Goal: Information Seeking & Learning: Learn about a topic

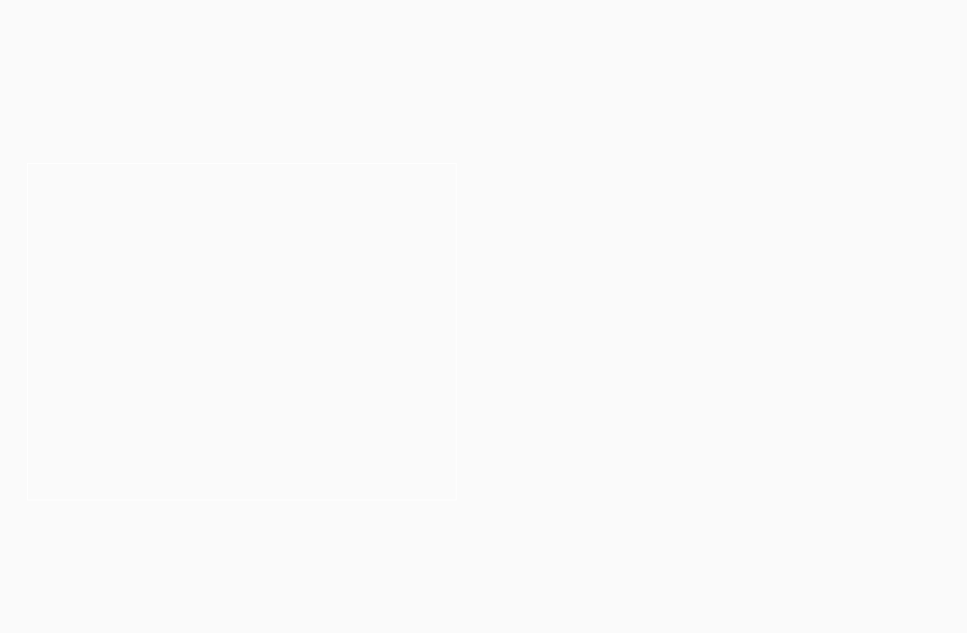
click at [833, 382] on link at bounding box center [726, 332] width 484 height 131
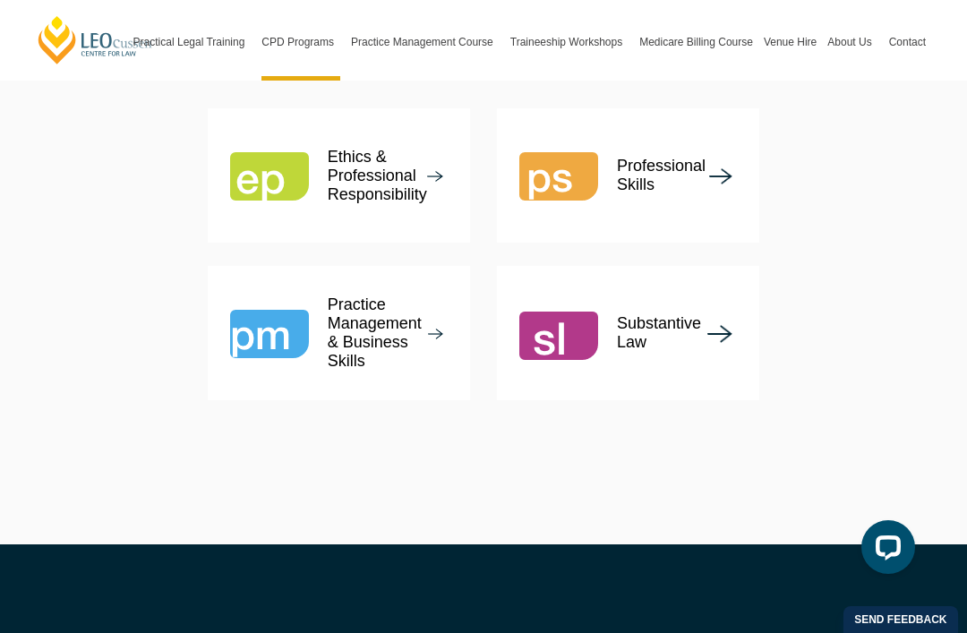
scroll to position [2335, 0]
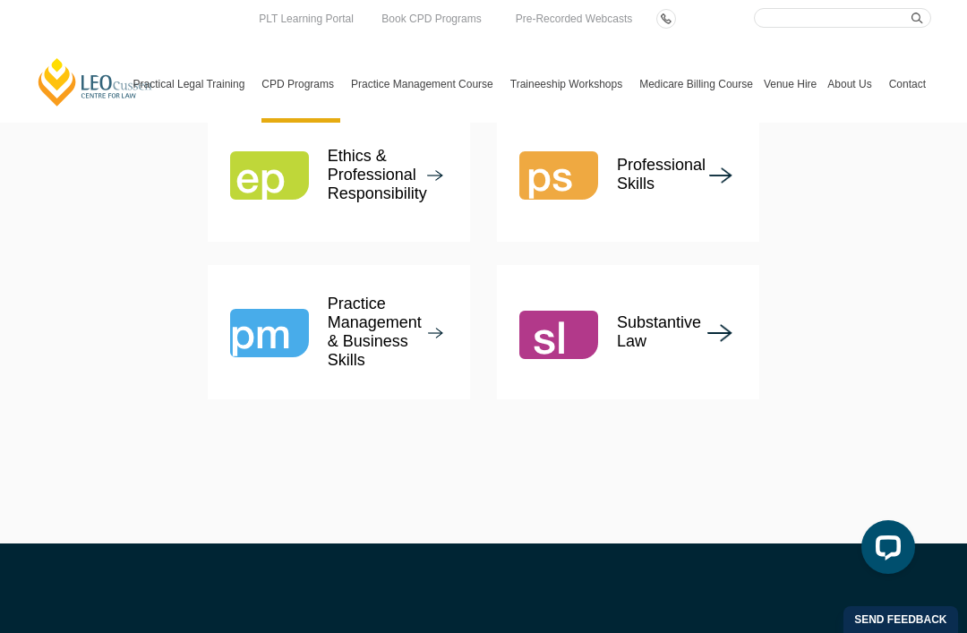
click at [0, 0] on link "Program Dates & Fees" at bounding box center [0, 0] width 0 height 0
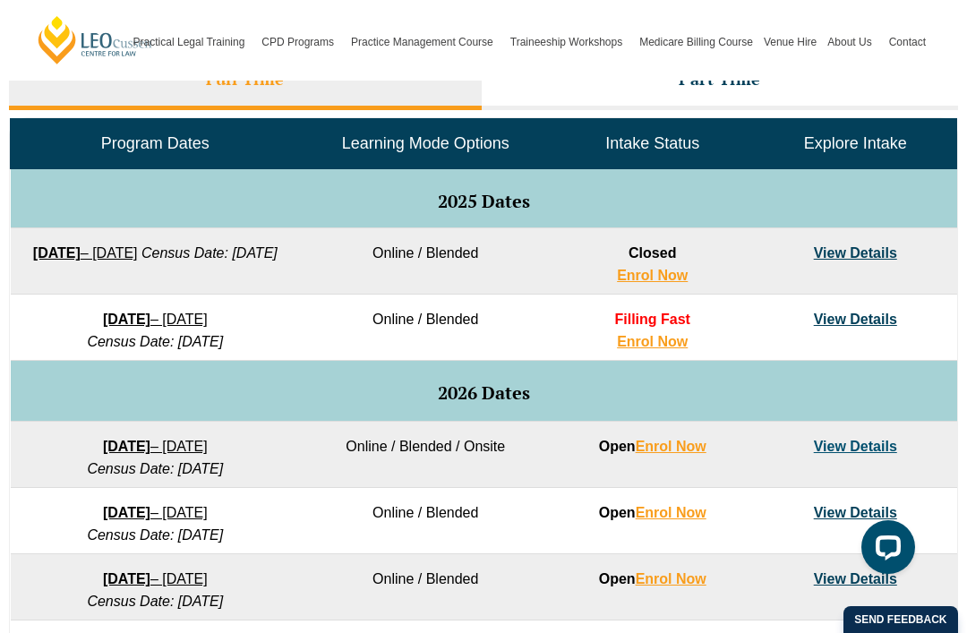
scroll to position [963, 0]
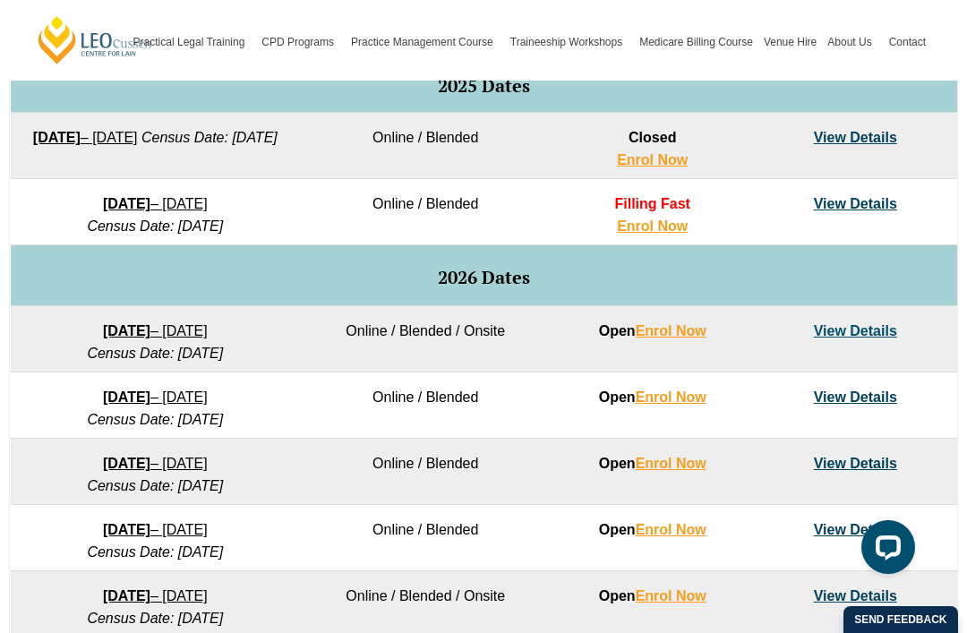
click at [883, 331] on link "View Details" at bounding box center [855, 330] width 83 height 15
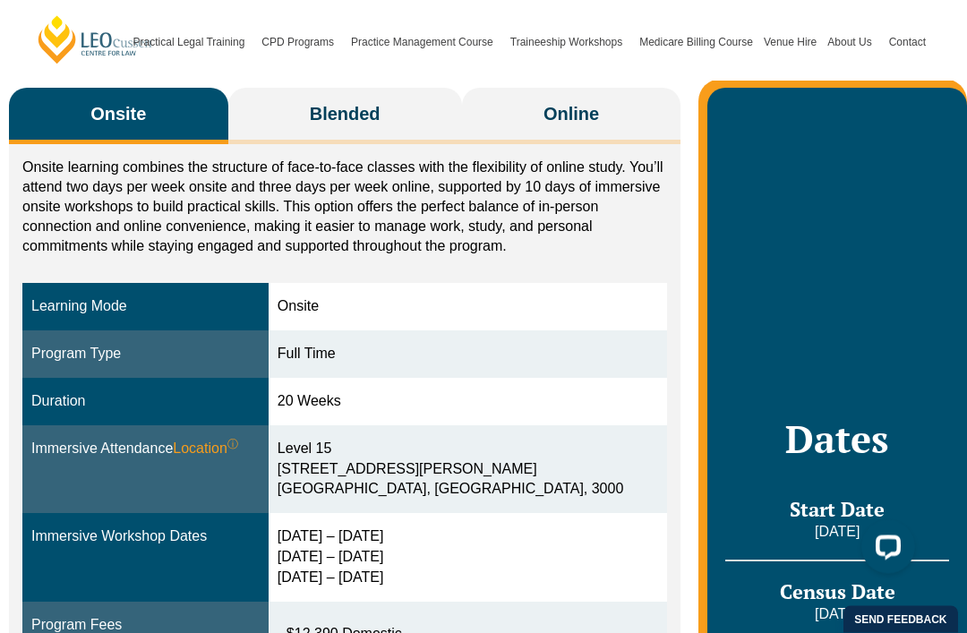
scroll to position [338, 0]
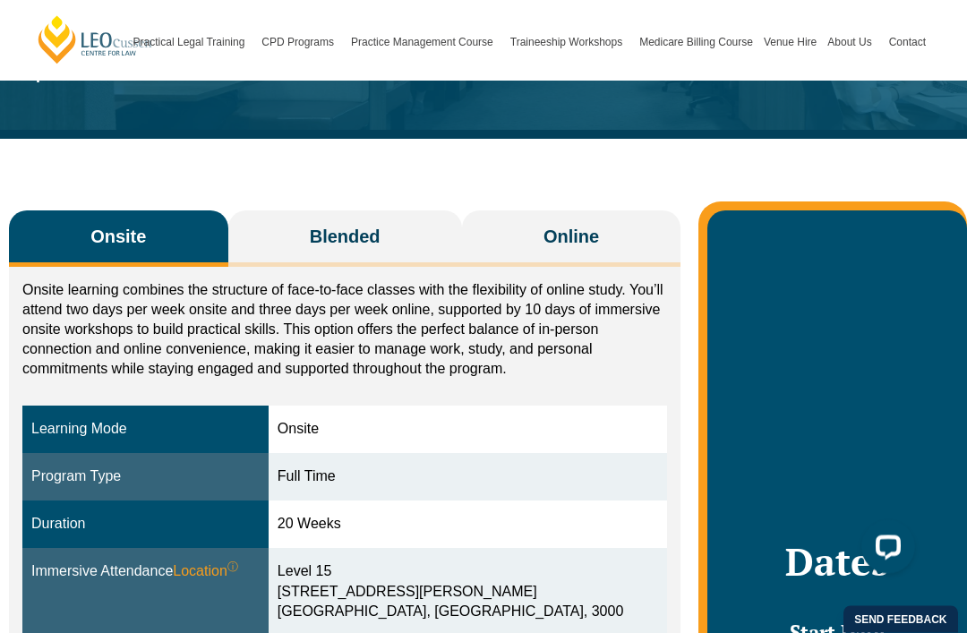
click at [342, 225] on span "Blended" at bounding box center [345, 237] width 71 height 25
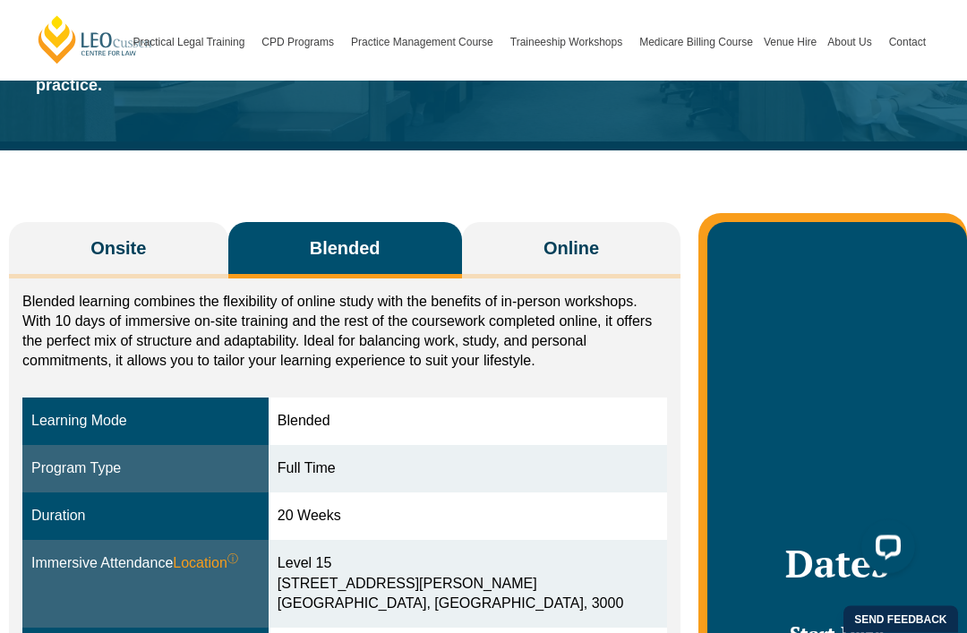
click at [582, 236] on span "Online" at bounding box center [572, 248] width 56 height 25
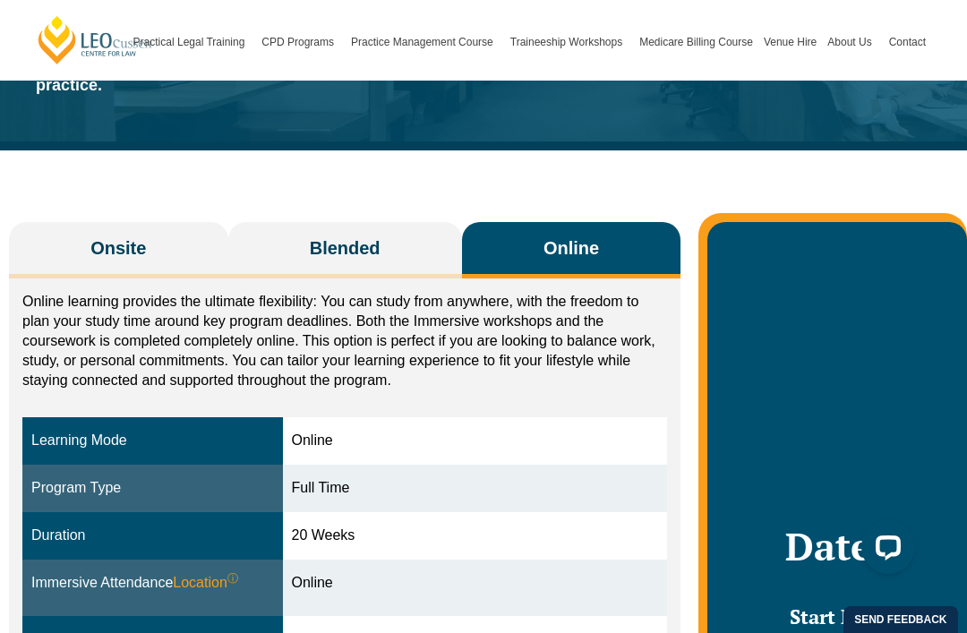
click at [414, 225] on button "Blended" at bounding box center [345, 250] width 234 height 56
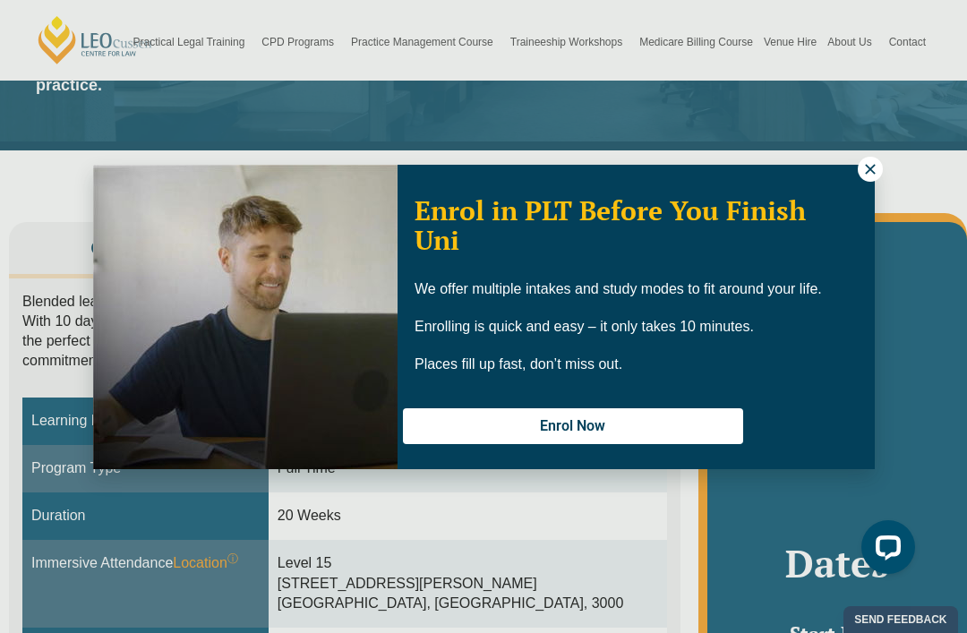
click at [863, 176] on icon at bounding box center [870, 169] width 16 height 16
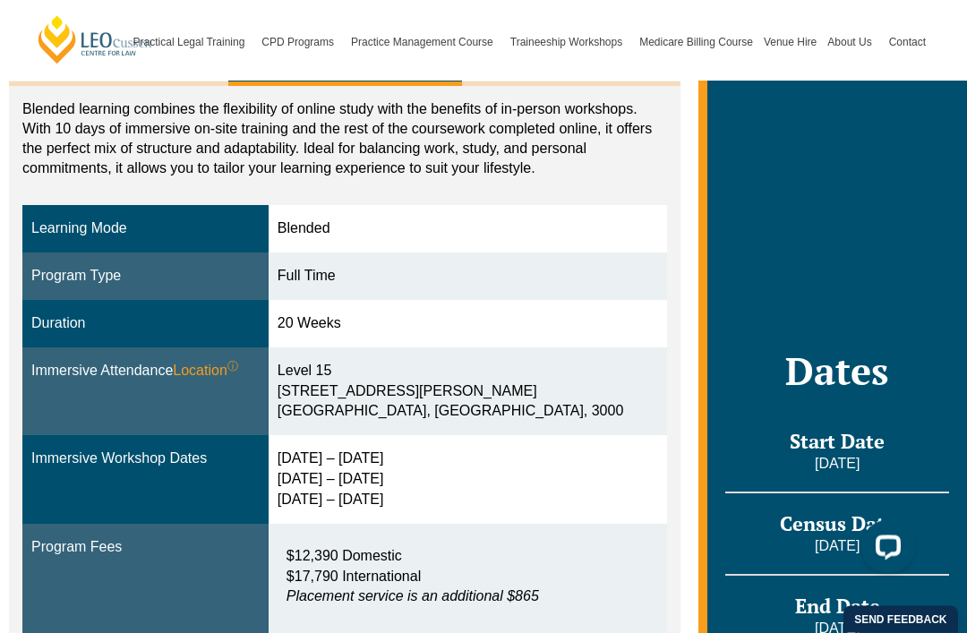
scroll to position [419, 0]
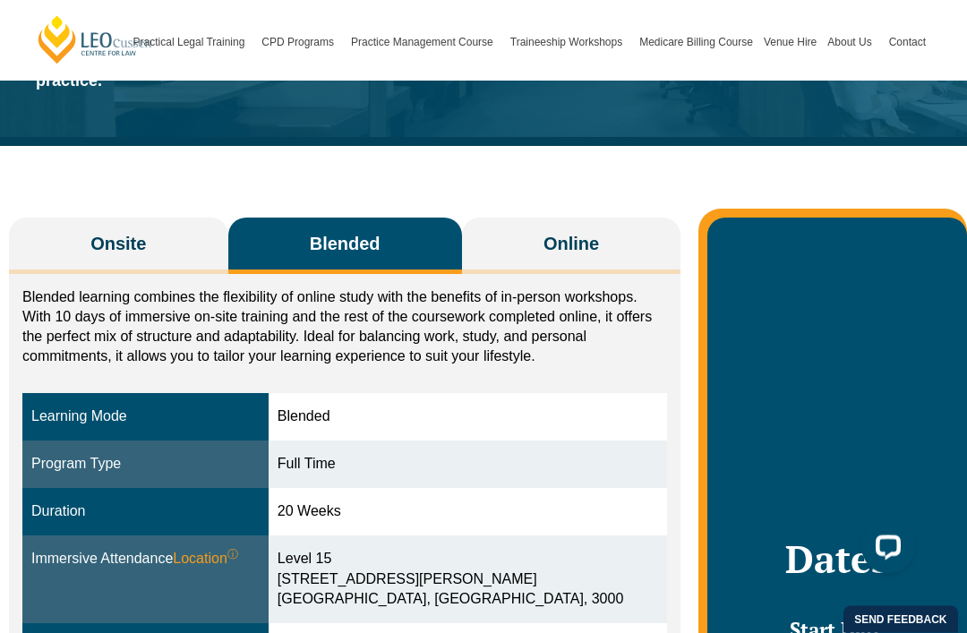
click at [143, 245] on button "Onsite" at bounding box center [118, 247] width 219 height 56
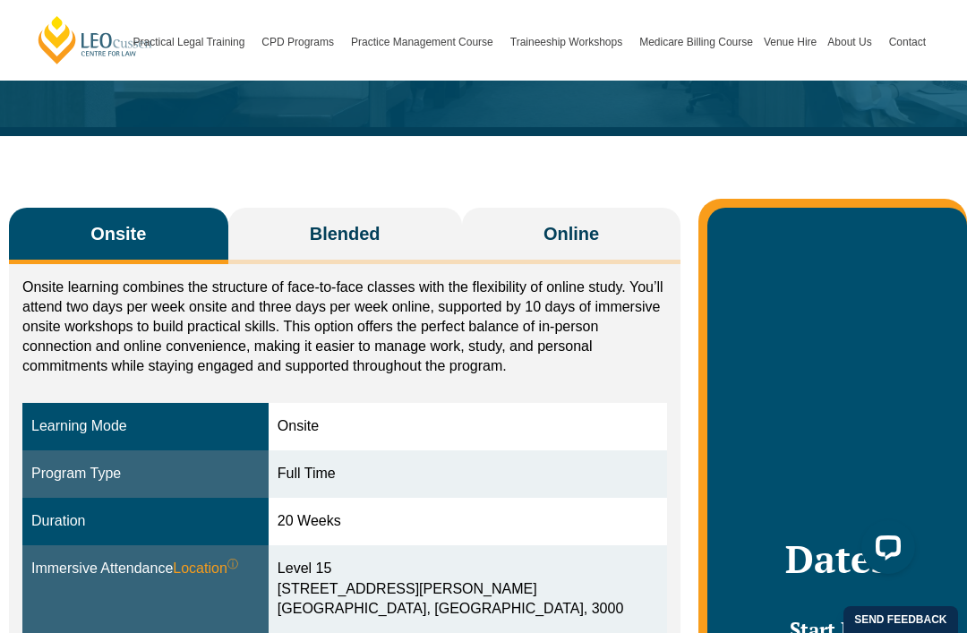
click at [575, 221] on span "Online" at bounding box center [572, 233] width 56 height 25
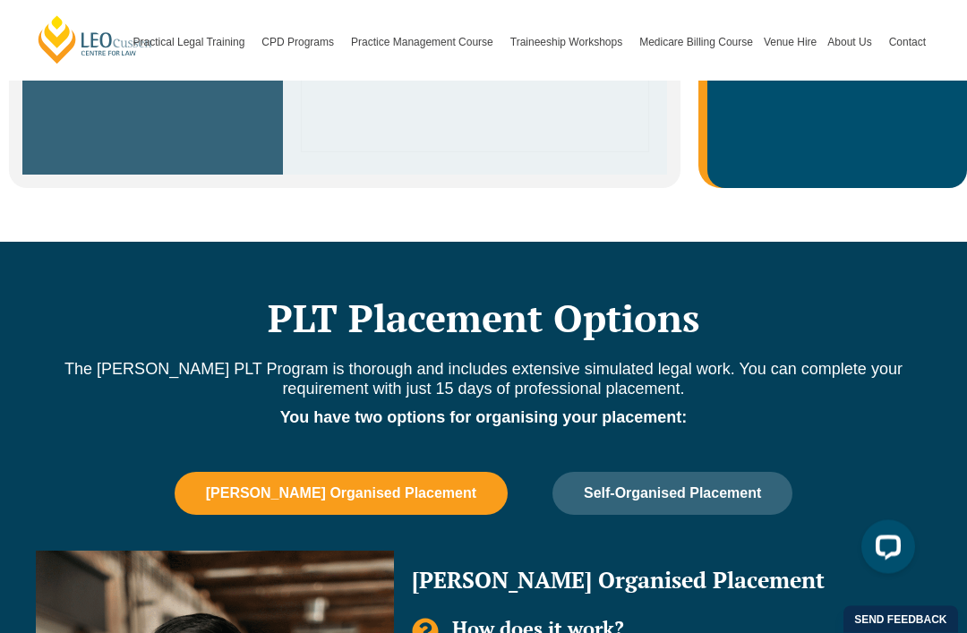
scroll to position [1228, 0]
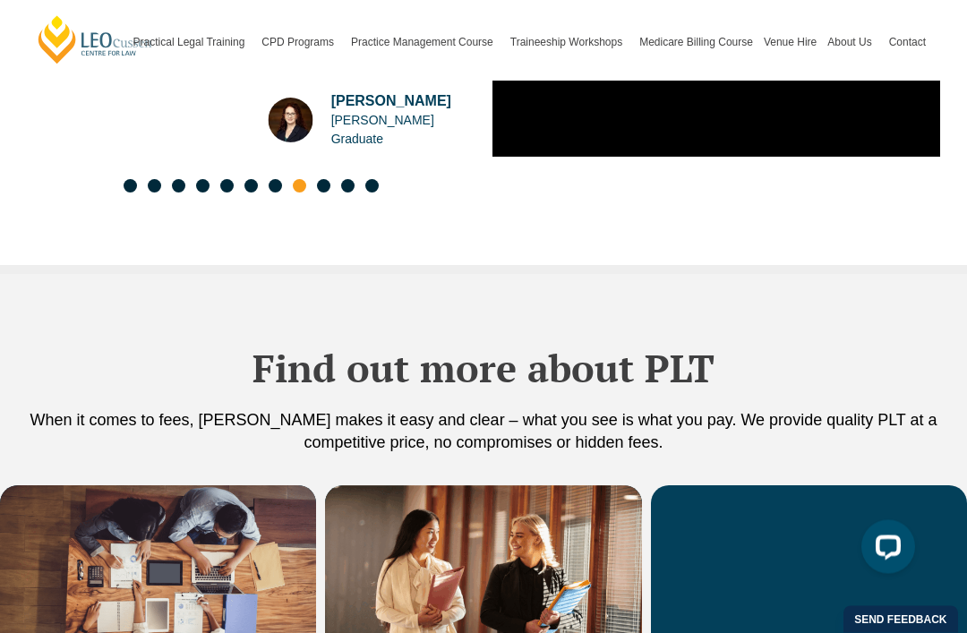
scroll to position [3238, 0]
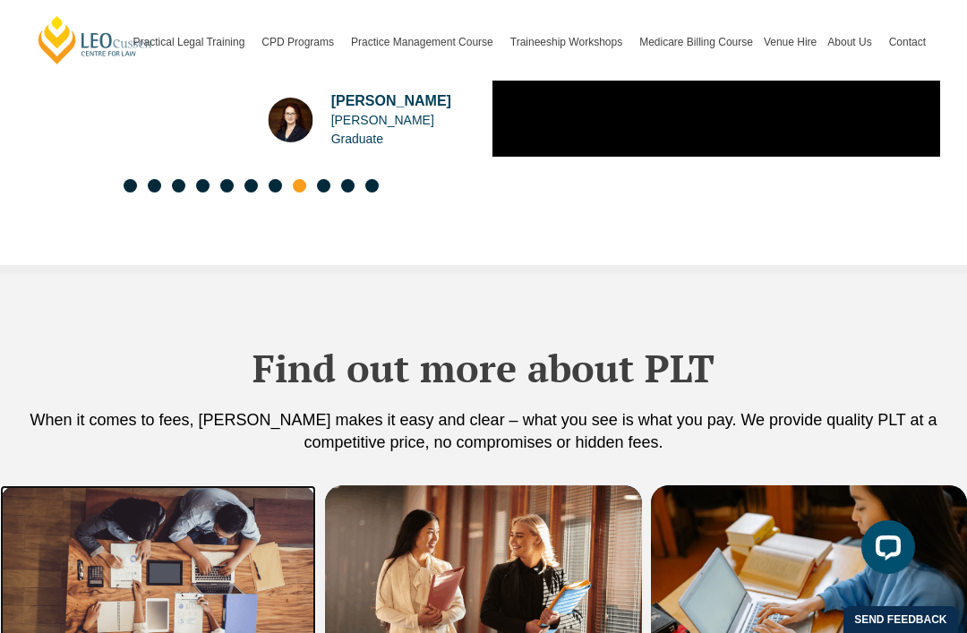
click at [241, 485] on img at bounding box center [158, 590] width 316 height 211
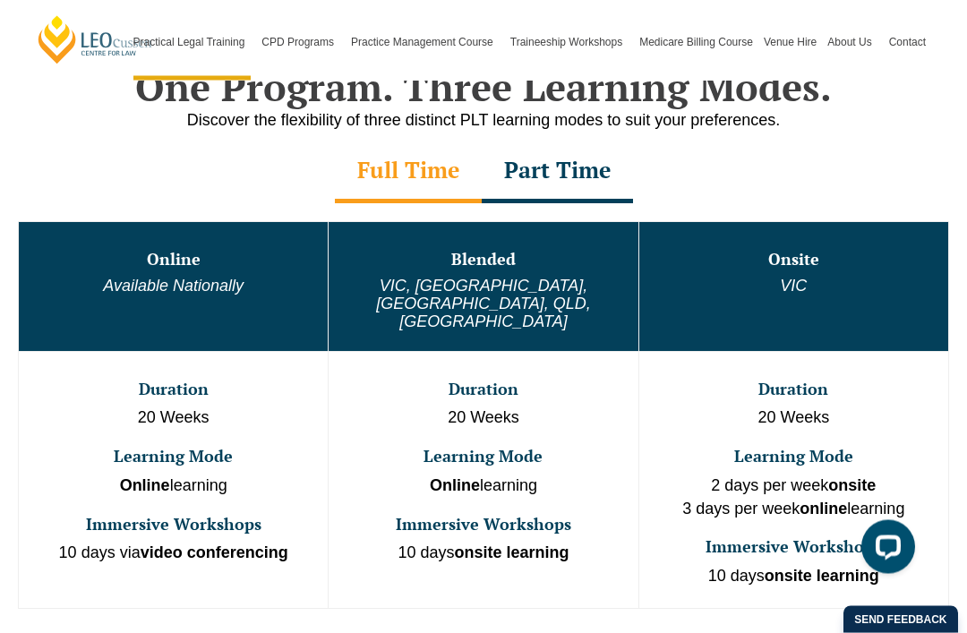
scroll to position [816, 0]
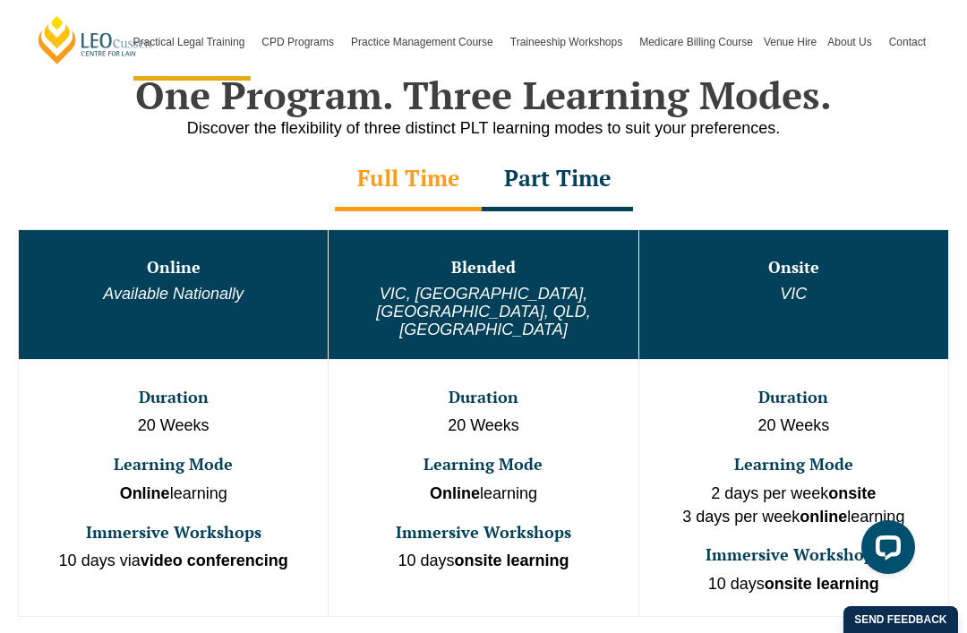
click at [576, 177] on div "Part Time" at bounding box center [557, 180] width 151 height 63
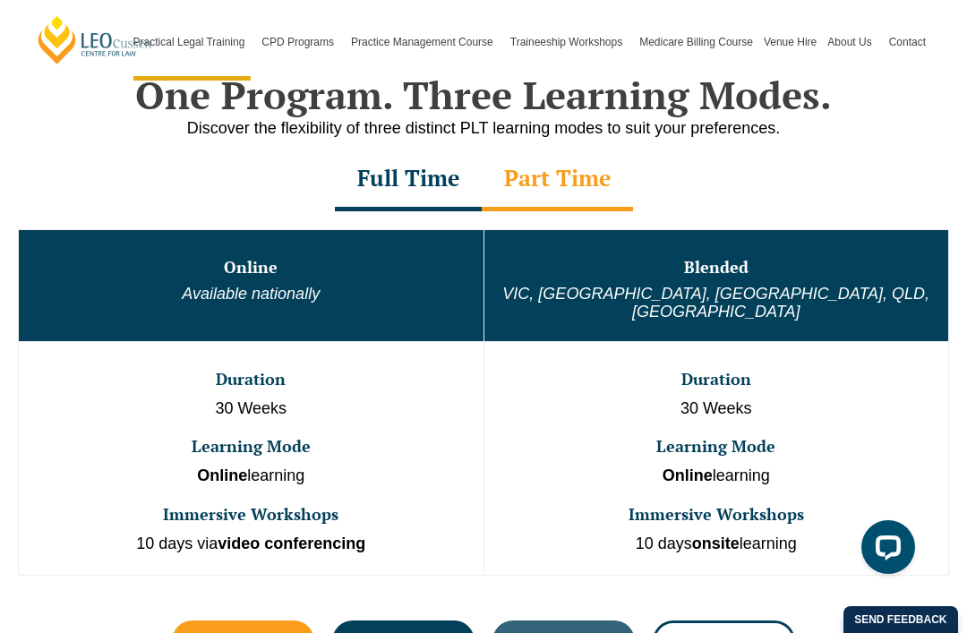
click at [415, 190] on div "Full Time" at bounding box center [408, 180] width 147 height 63
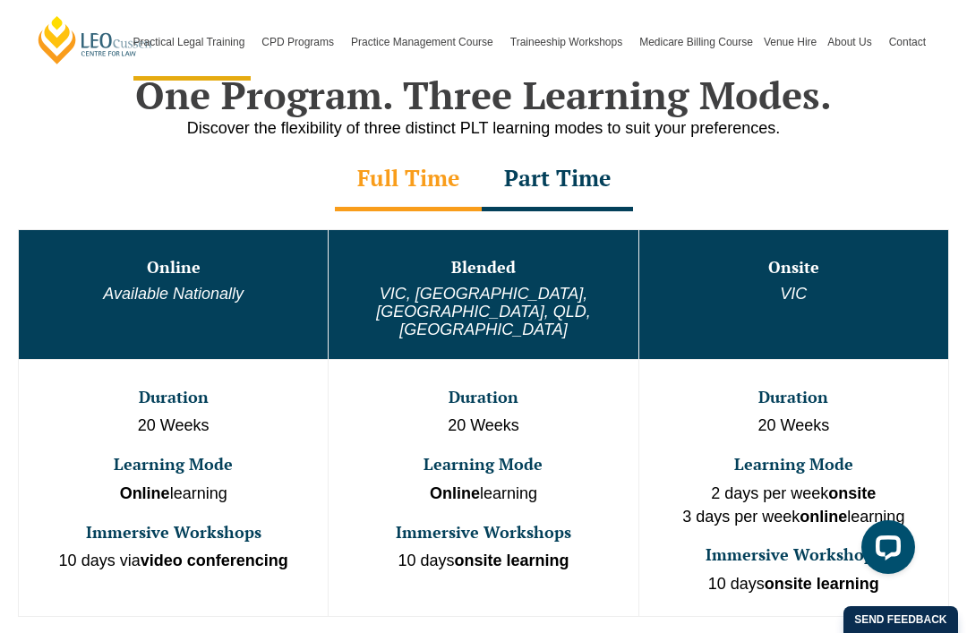
click at [562, 175] on div "Part Time" at bounding box center [557, 180] width 151 height 63
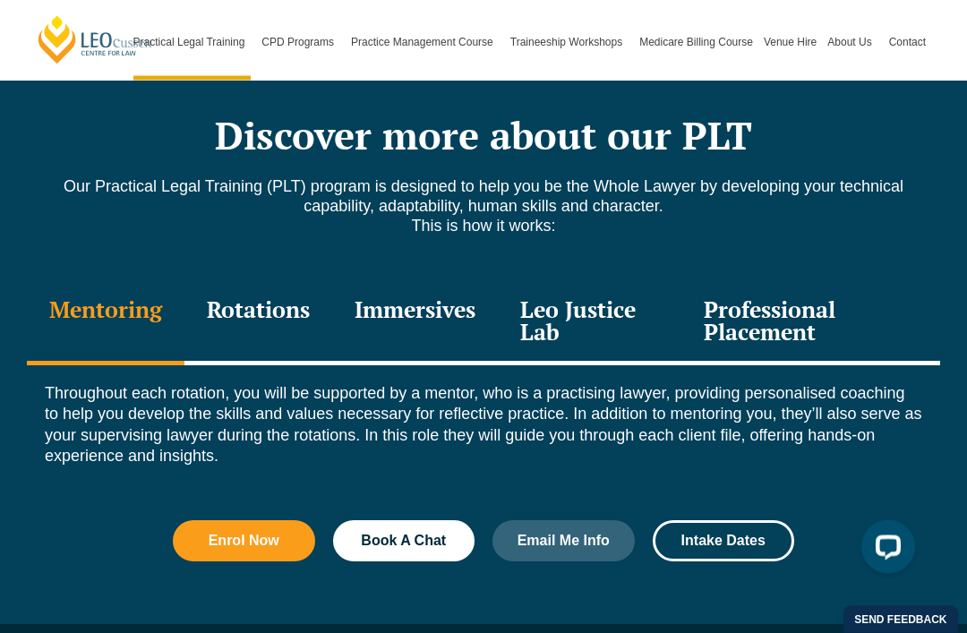
scroll to position [2294, 0]
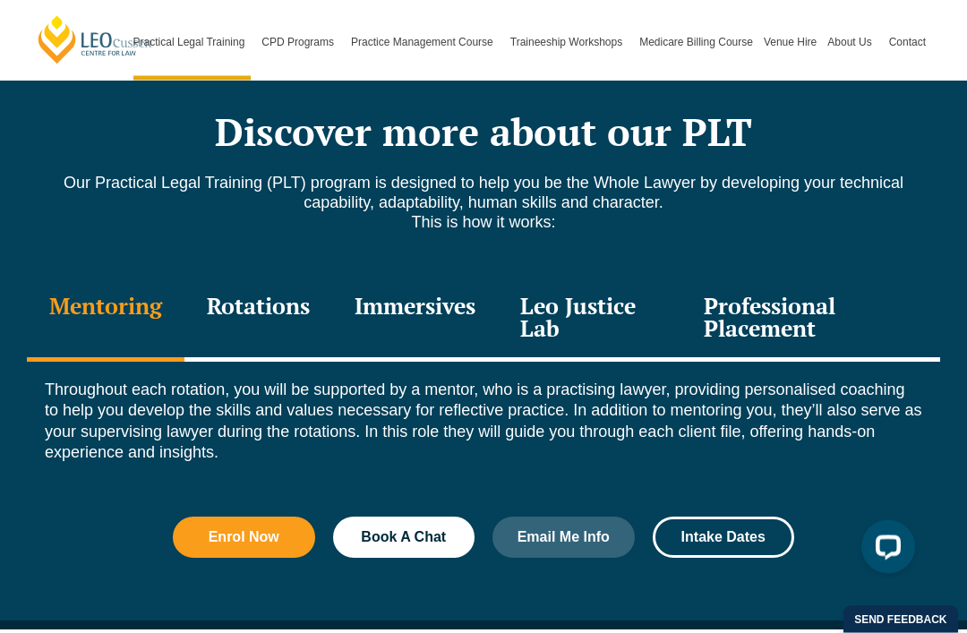
click at [273, 283] on div "Rotations" at bounding box center [258, 320] width 148 height 85
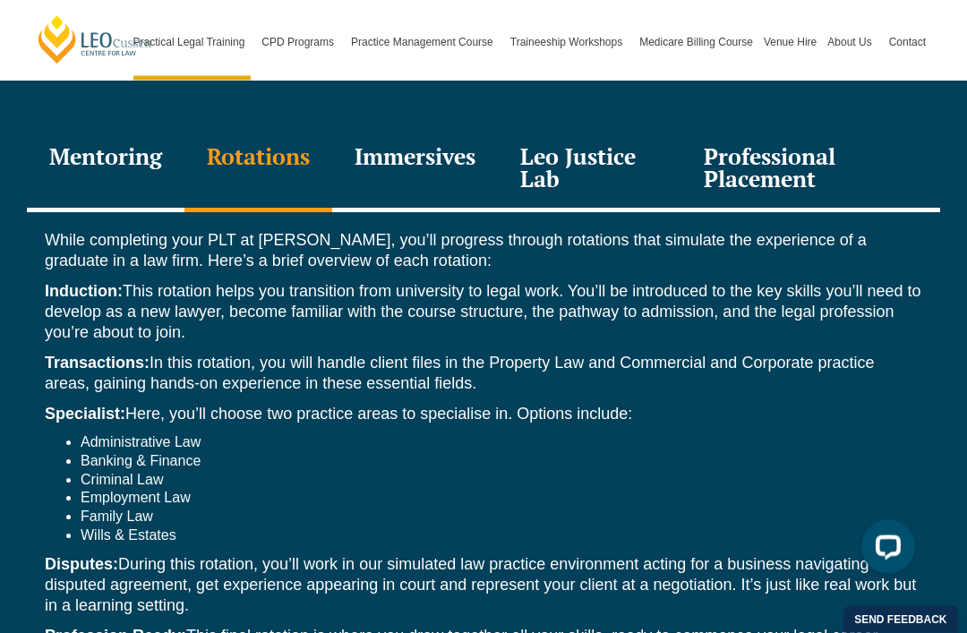
scroll to position [2365, 0]
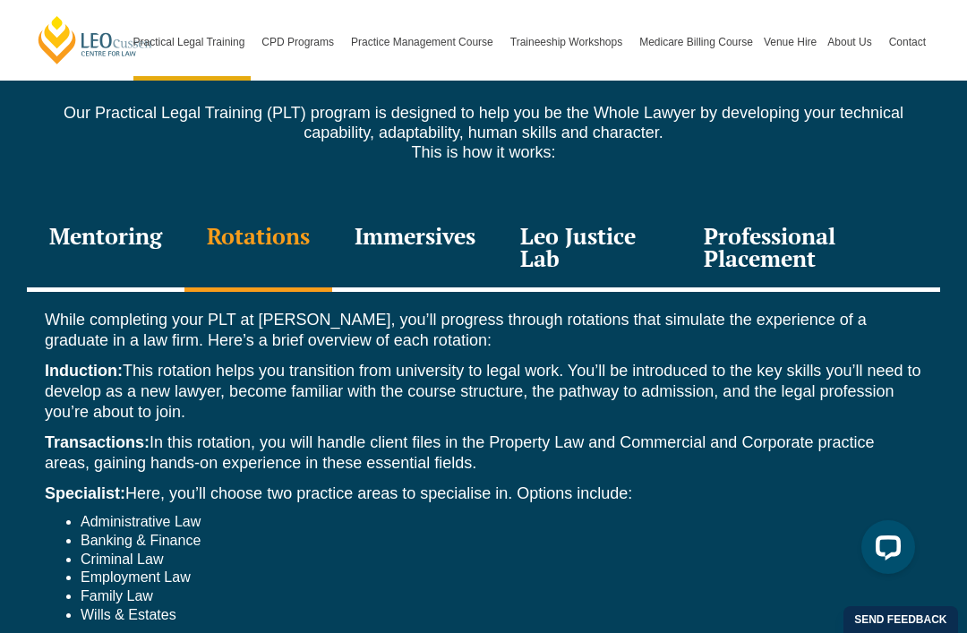
click at [125, 209] on div "Mentoring" at bounding box center [106, 249] width 158 height 85
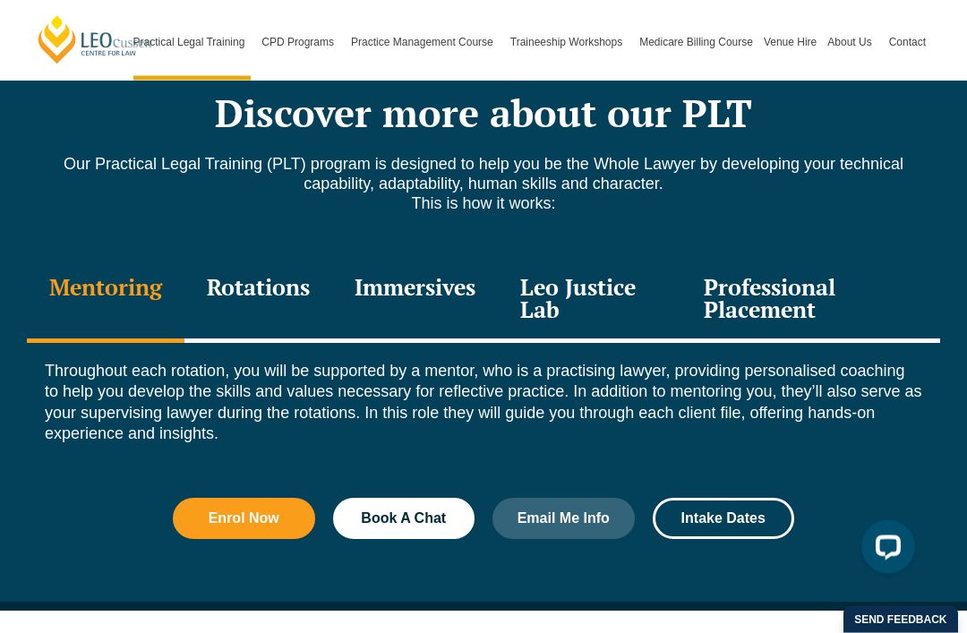
scroll to position [2314, 0]
click at [256, 265] on div "Rotations" at bounding box center [258, 300] width 148 height 85
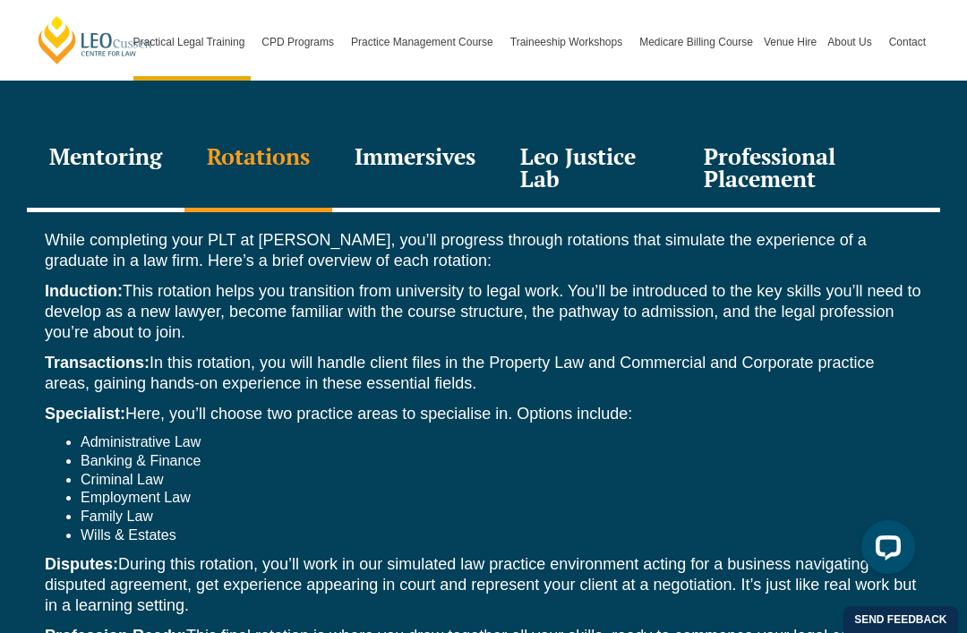
scroll to position [2444, 0]
click at [377, 143] on div "Immersives" at bounding box center [415, 170] width 166 height 85
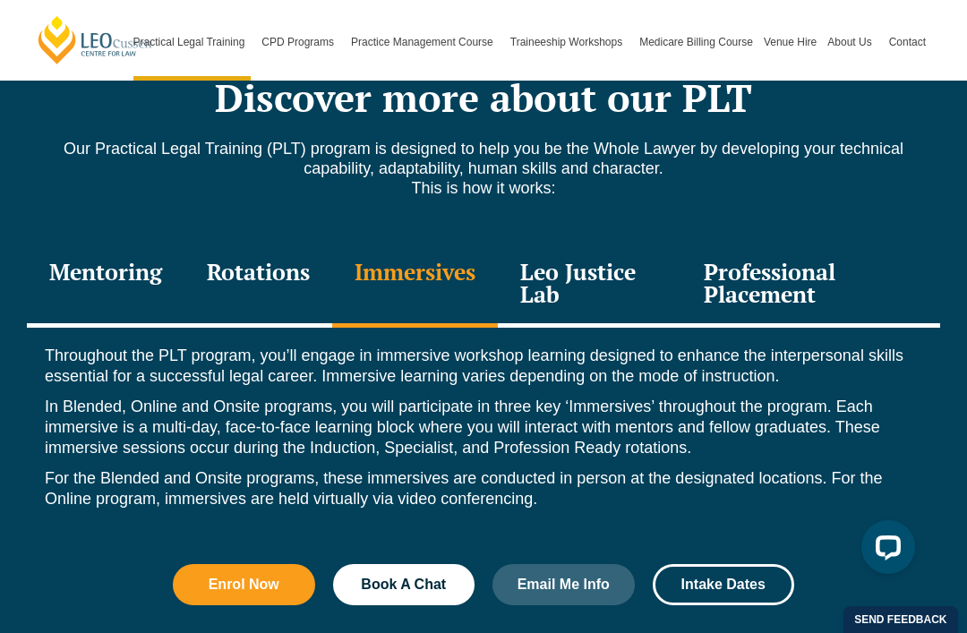
scroll to position [2328, 0]
click at [614, 271] on div "Leo Justice Lab" at bounding box center [590, 286] width 184 height 85
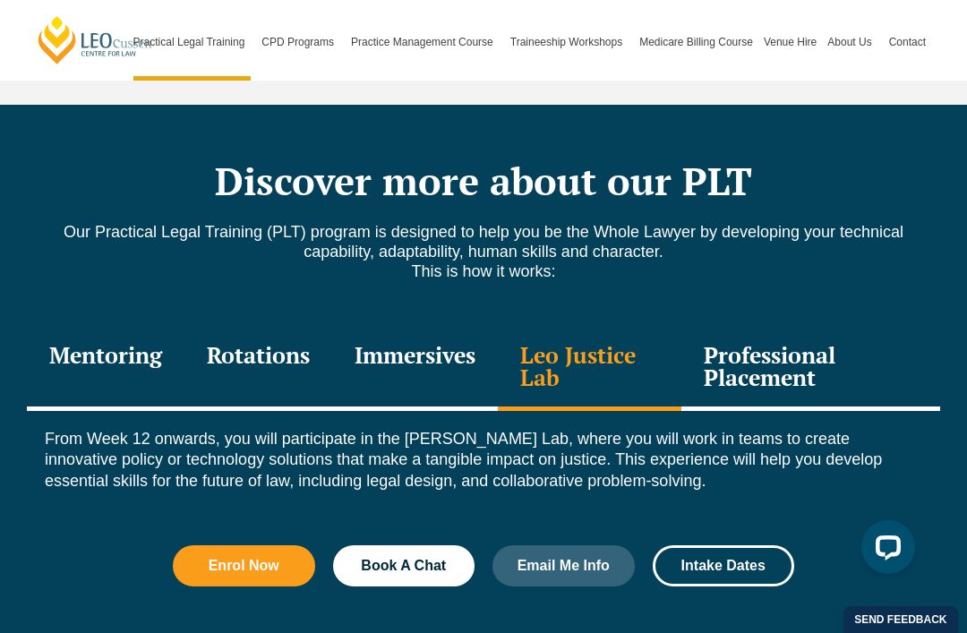
scroll to position [2243, 0]
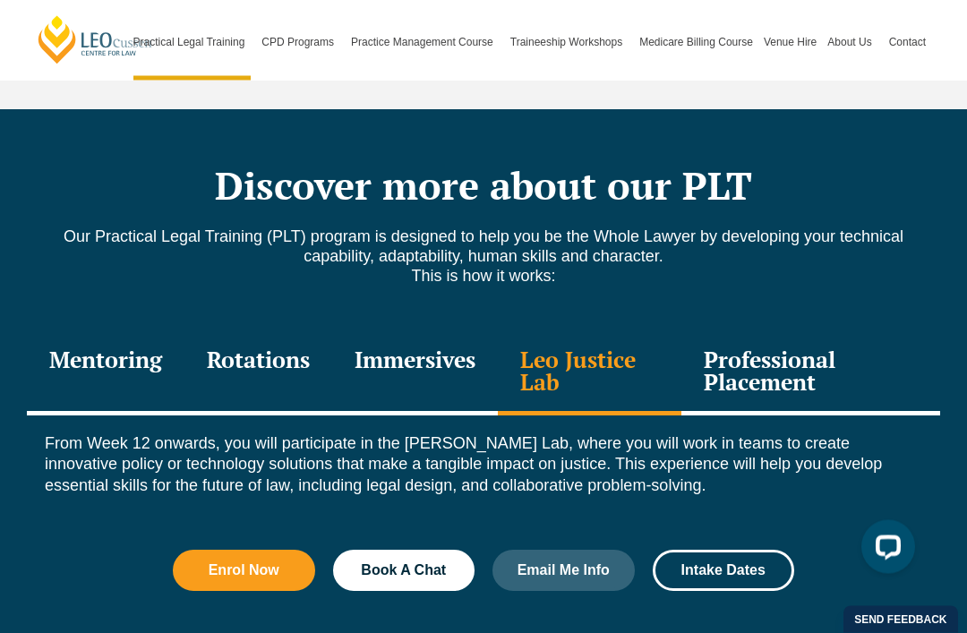
click at [785, 333] on div "Professional Placement" at bounding box center [810, 373] width 259 height 85
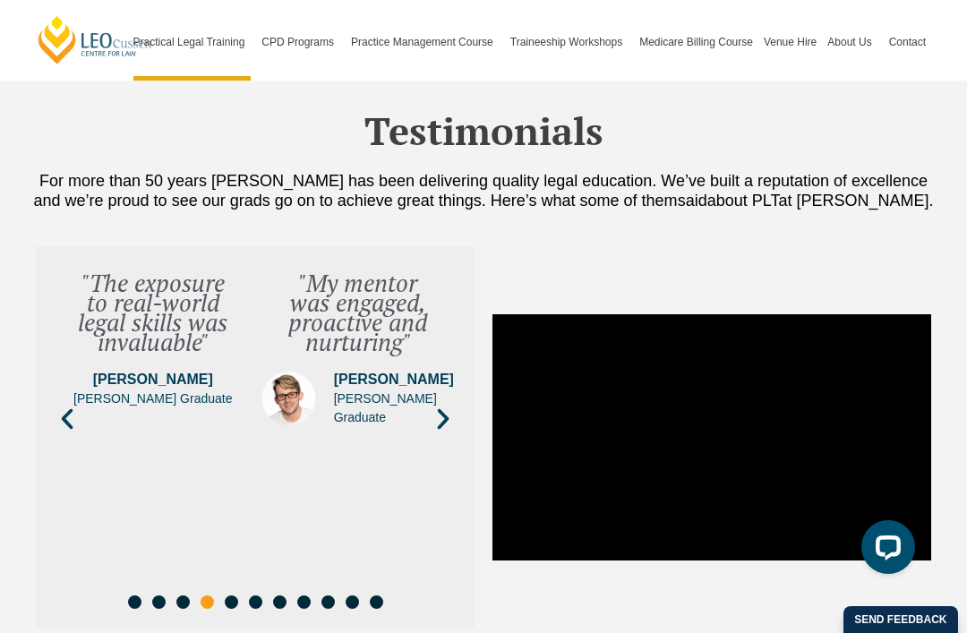
scroll to position [5900, 0]
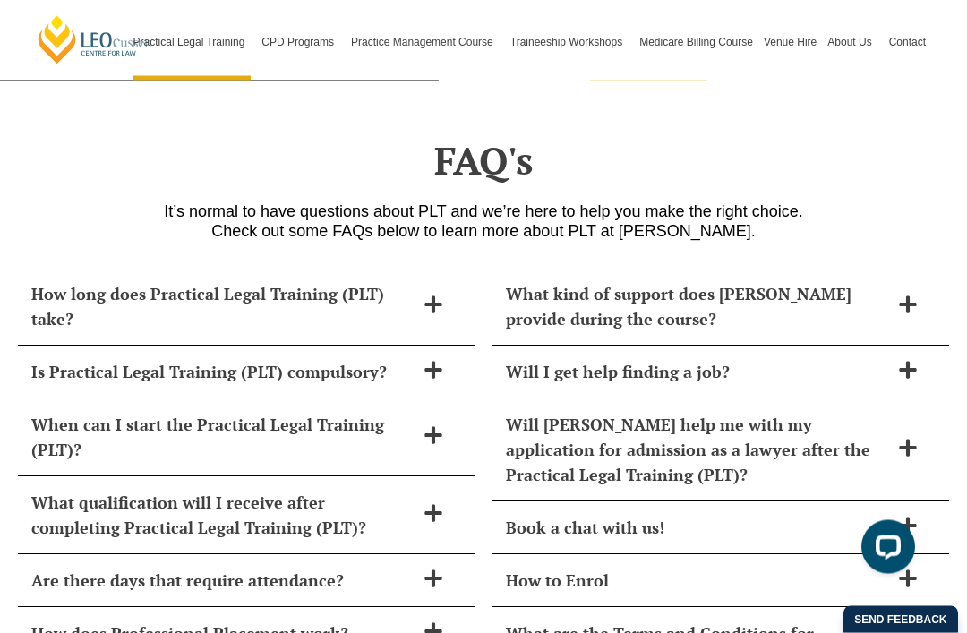
click at [396, 282] on h2 "How long does Practical Legal Training (PLT) take?" at bounding box center [222, 307] width 383 height 50
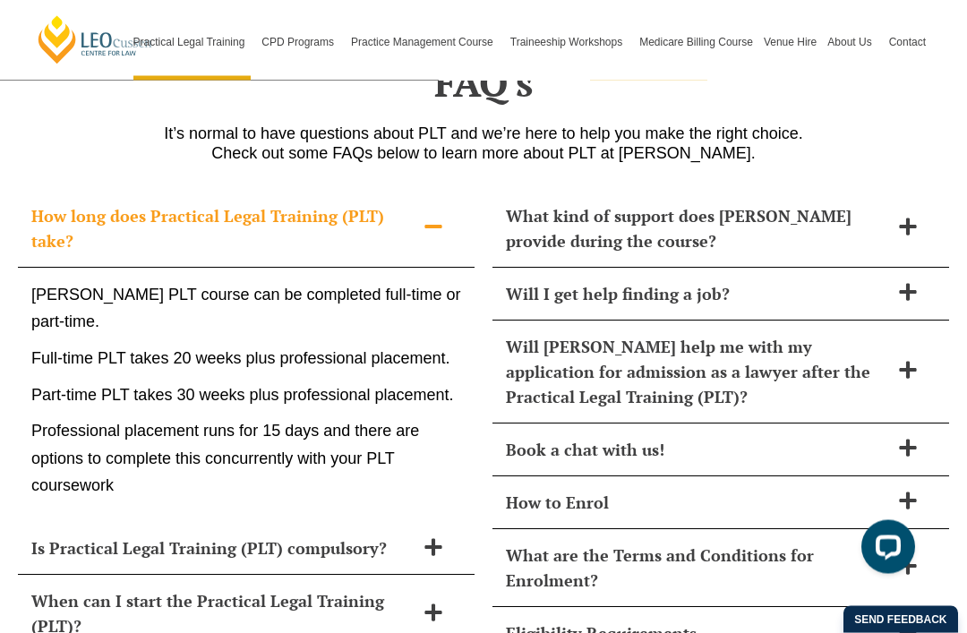
scroll to position [7481, 0]
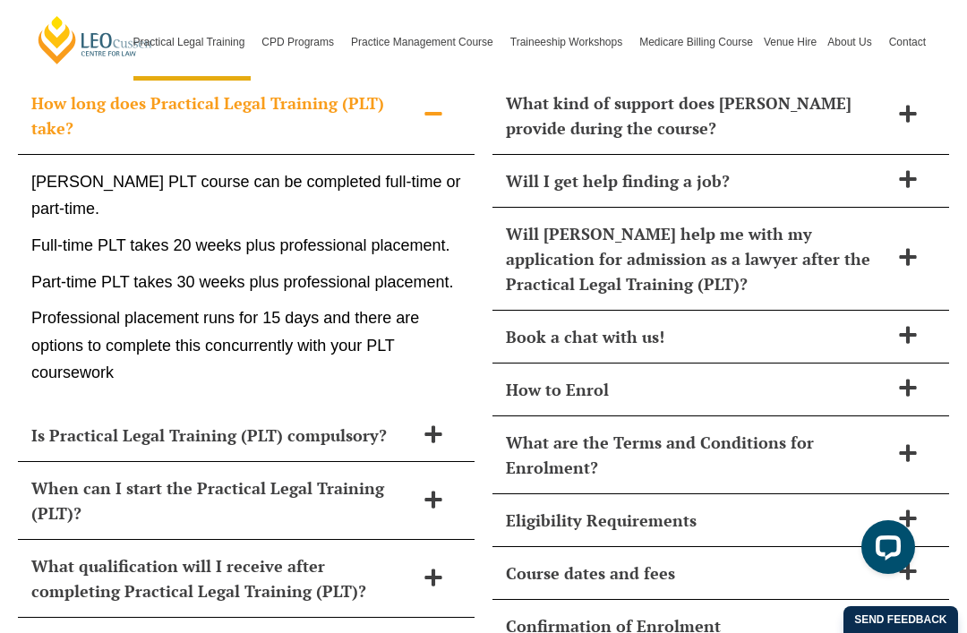
click at [381, 423] on h2 "Is Practical Legal Training (PLT) compulsory?" at bounding box center [222, 435] width 383 height 25
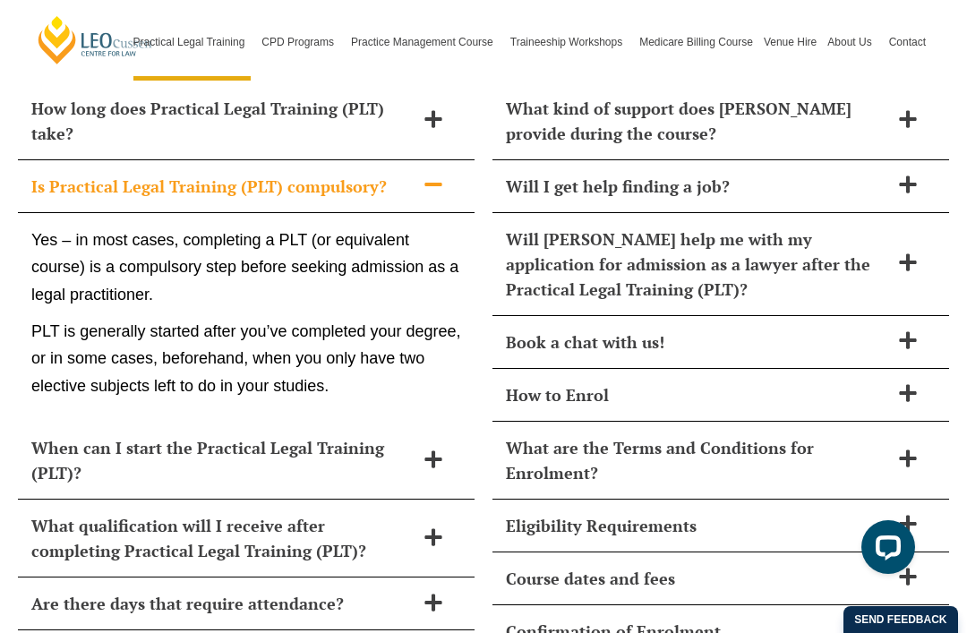
scroll to position [7478, 0]
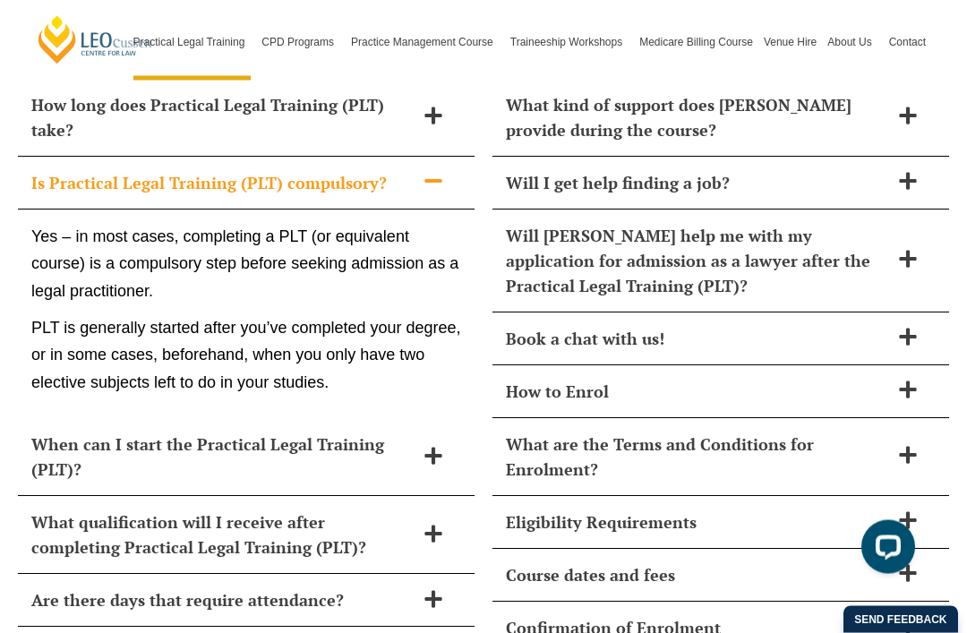
click at [411, 433] on h2 "When can I start the Practical Legal Training (PLT)?" at bounding box center [222, 458] width 383 height 50
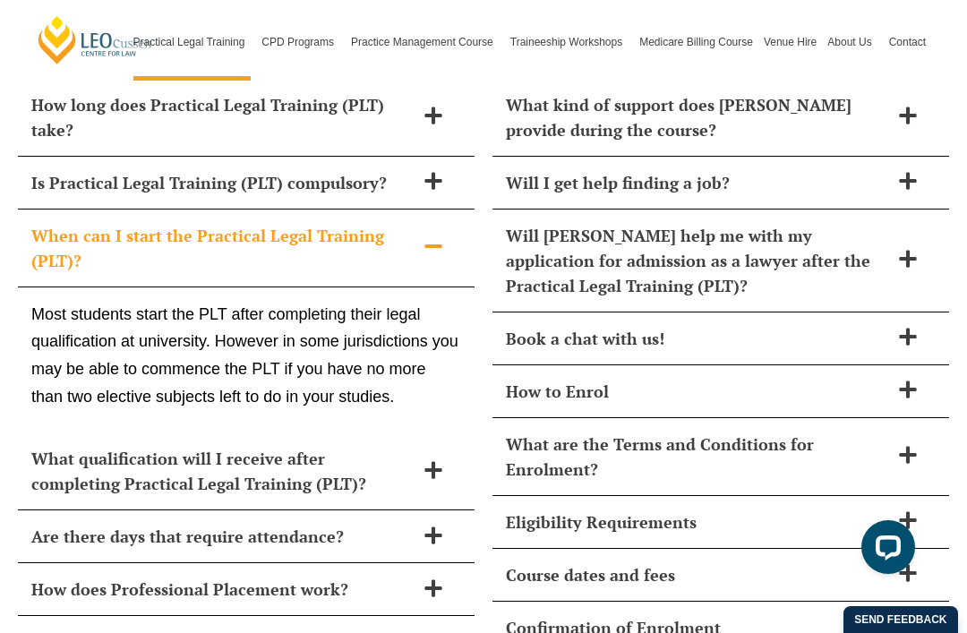
click at [396, 446] on h2 "What qualification will I receive after completing Practical Legal Training (PL…" at bounding box center [222, 471] width 383 height 50
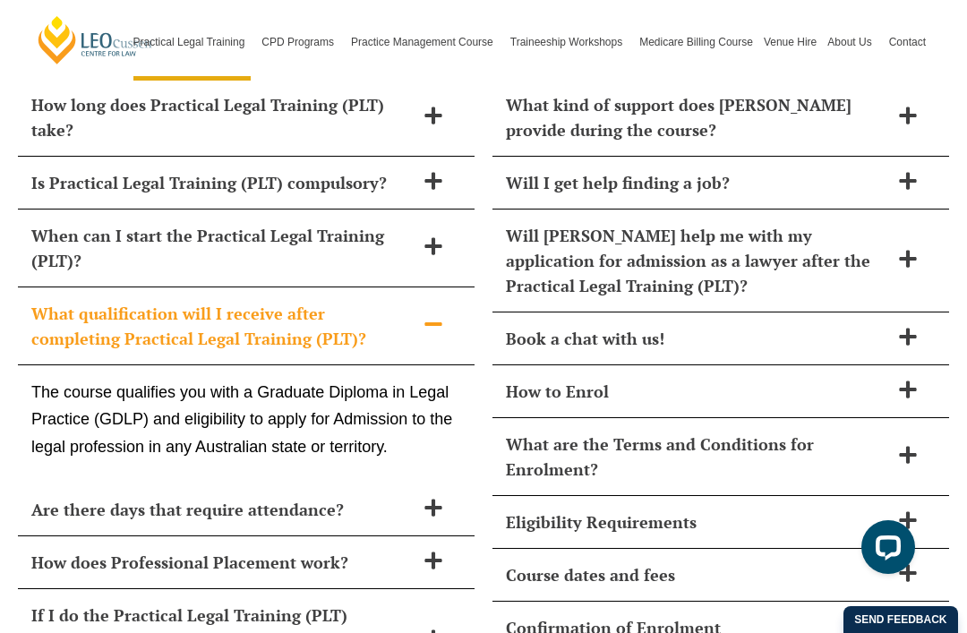
click at [443, 210] on div "When can I start the Practical Legal Training (PLT)?" at bounding box center [246, 249] width 457 height 78
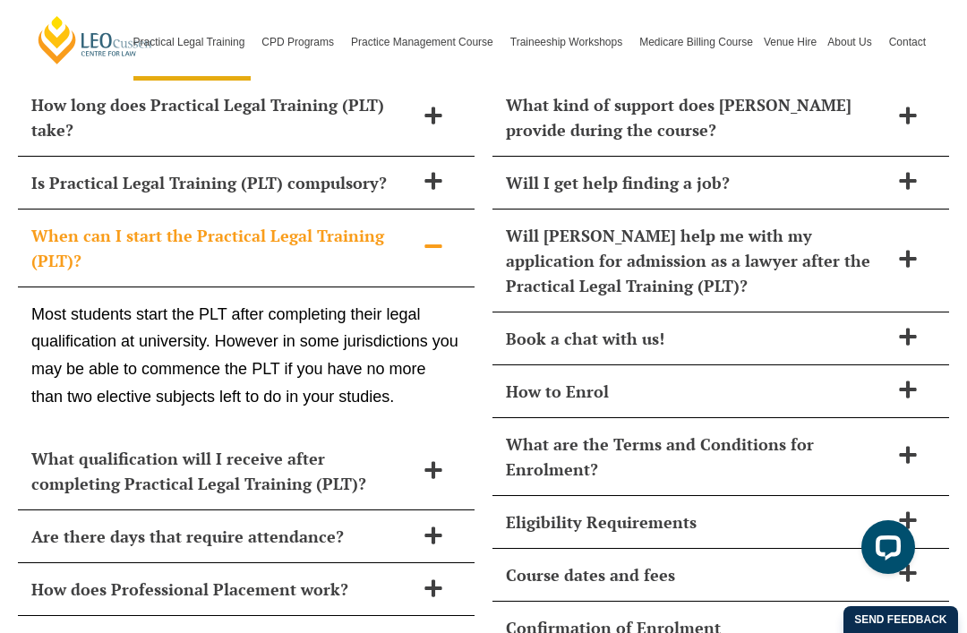
click at [432, 461] on icon at bounding box center [432, 469] width 17 height 17
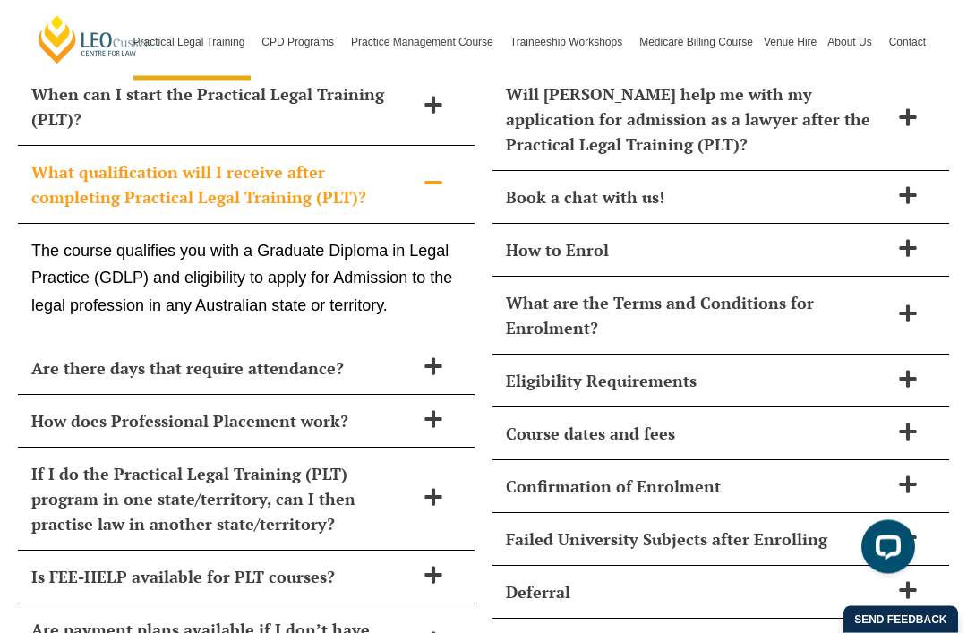
scroll to position [7621, 0]
click at [431, 356] on icon at bounding box center [434, 366] width 20 height 20
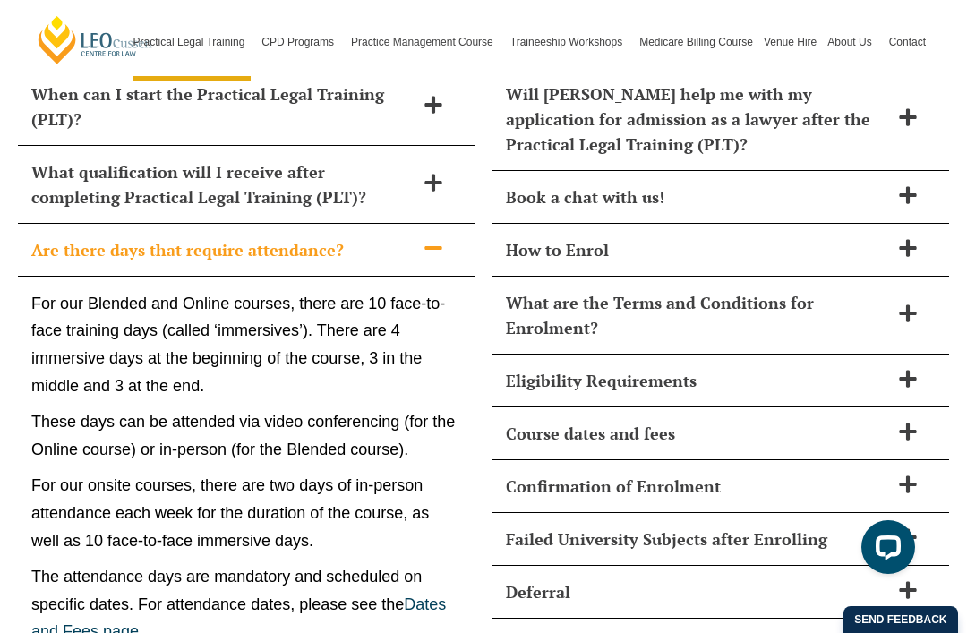
click at [433, 238] on icon at bounding box center [434, 248] width 20 height 20
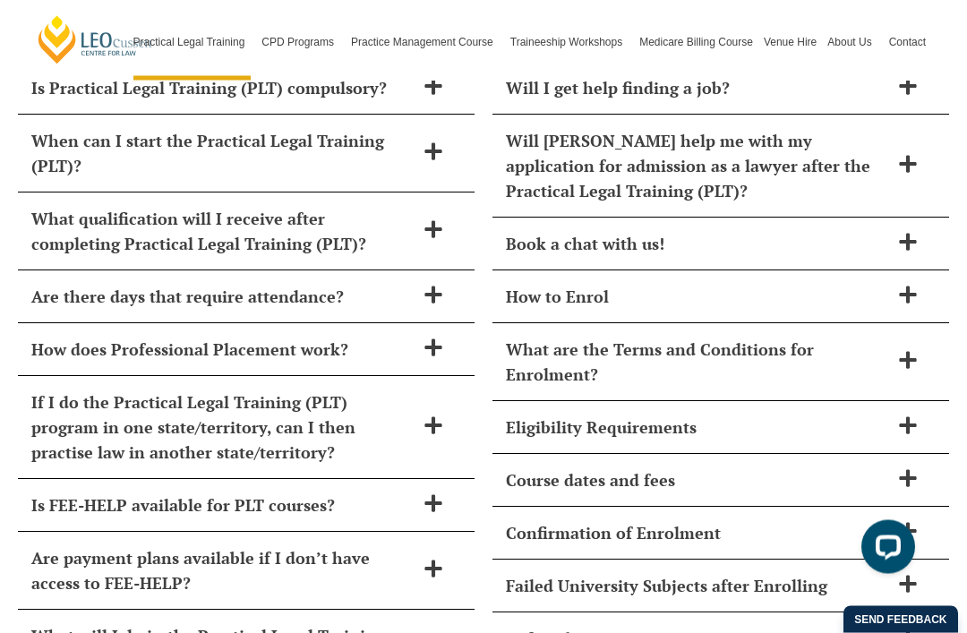
scroll to position [7499, 0]
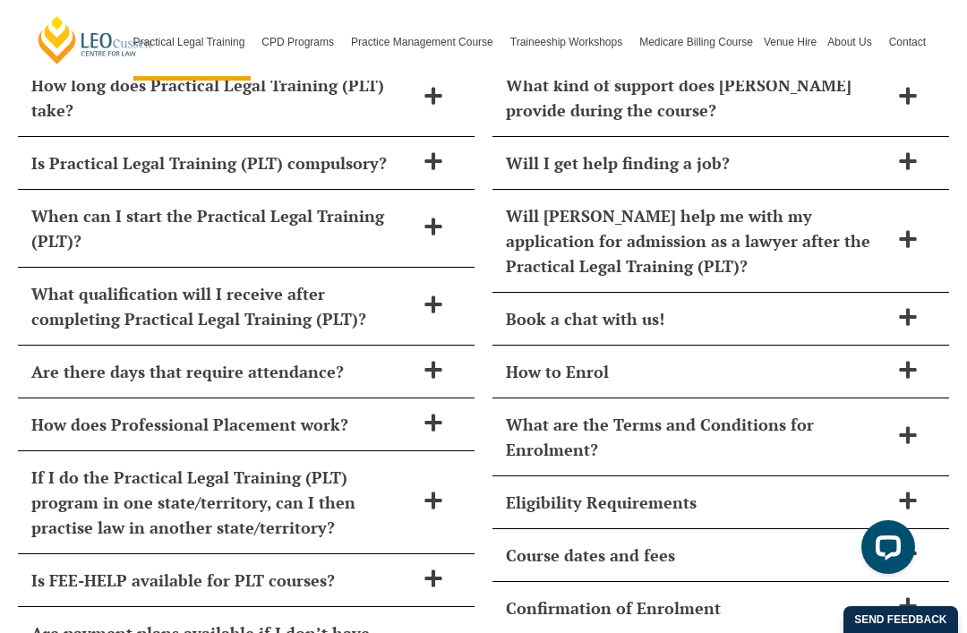
click at [394, 281] on h2 "What qualification will I receive after completing Practical Legal Training (PL…" at bounding box center [222, 306] width 383 height 50
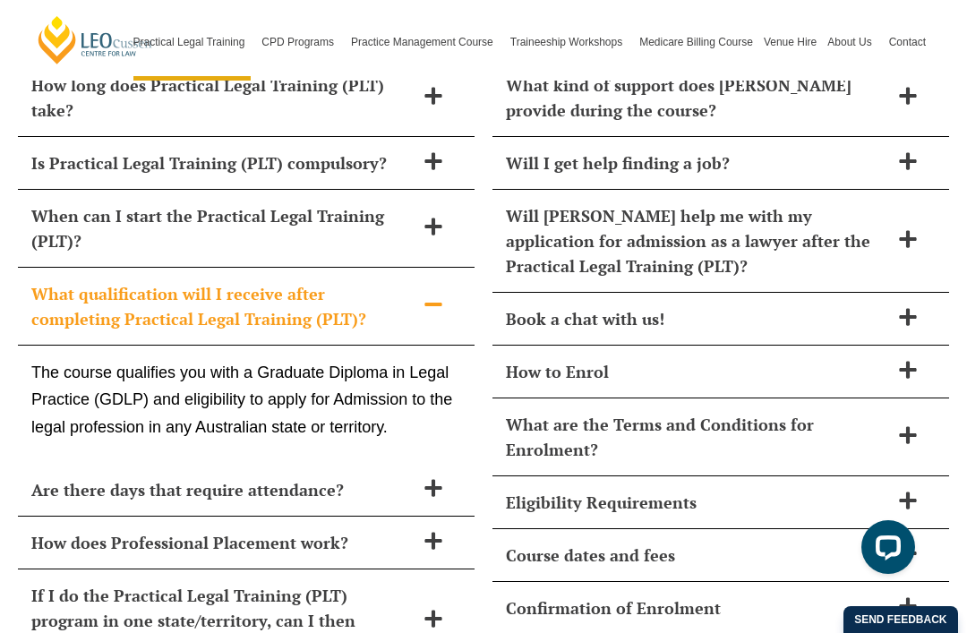
click at [438, 478] on icon at bounding box center [434, 488] width 20 height 20
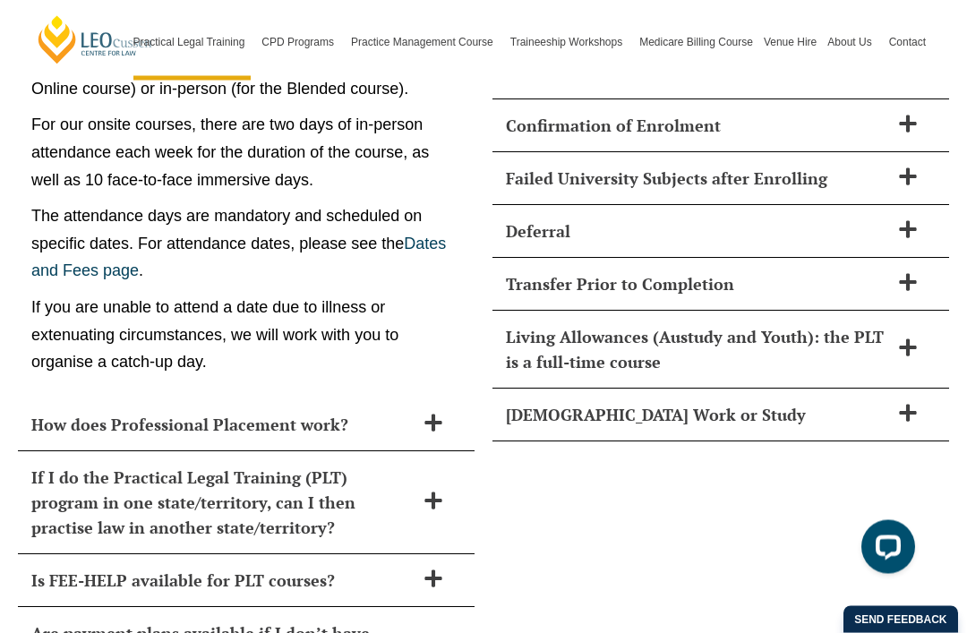
click at [417, 414] on span at bounding box center [434, 425] width 38 height 22
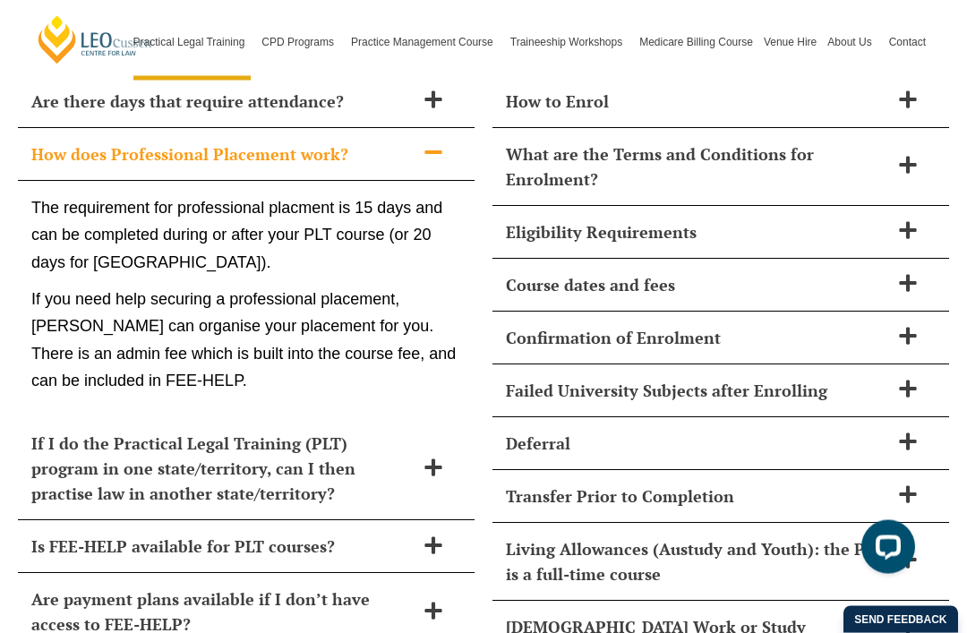
scroll to position [7781, 0]
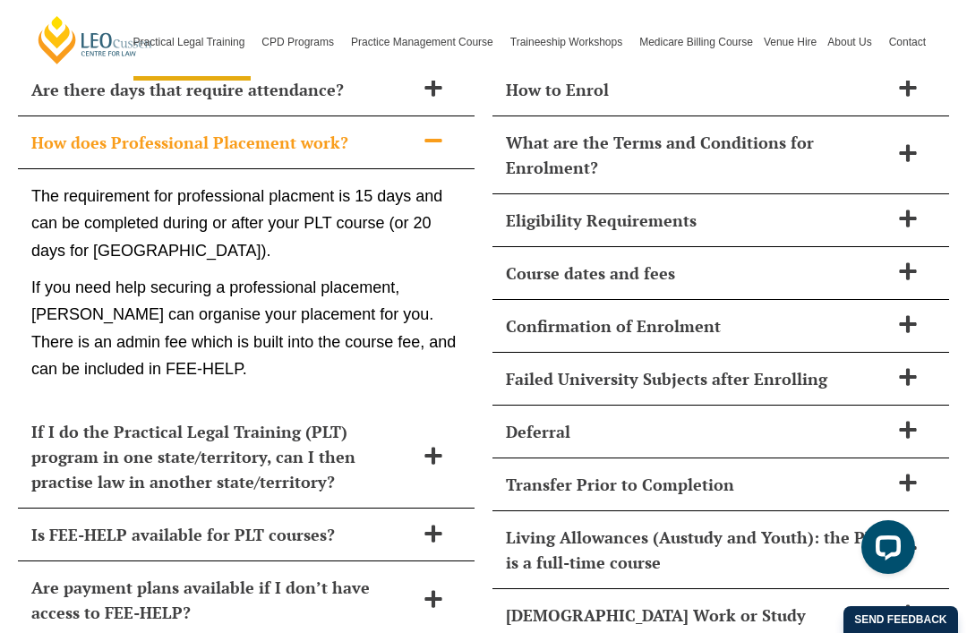
click at [404, 419] on h2 "If I do the Practical Legal Training (PLT) program in one state/territory, can …" at bounding box center [222, 456] width 383 height 75
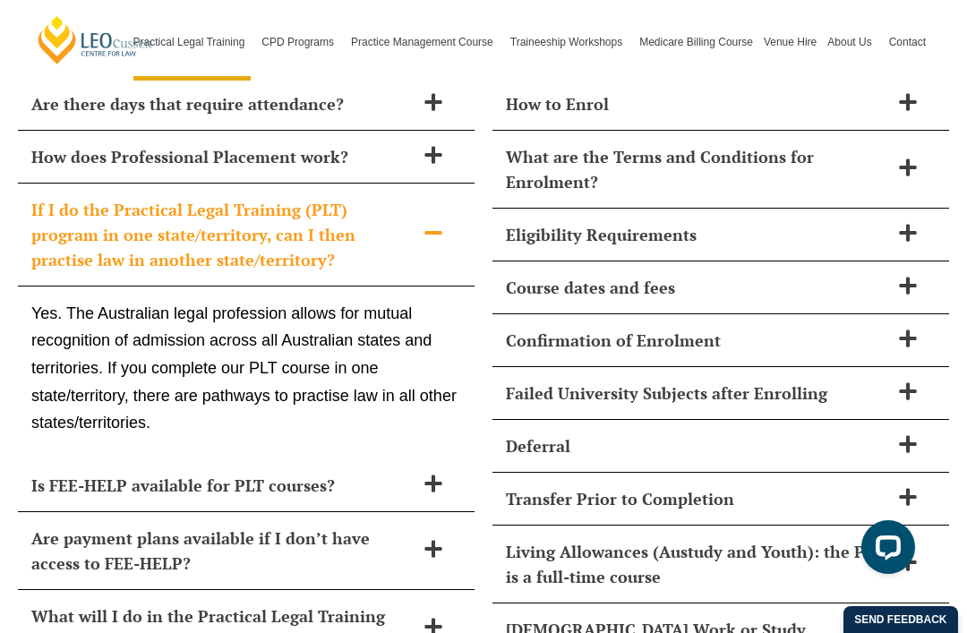
scroll to position [7801, 0]
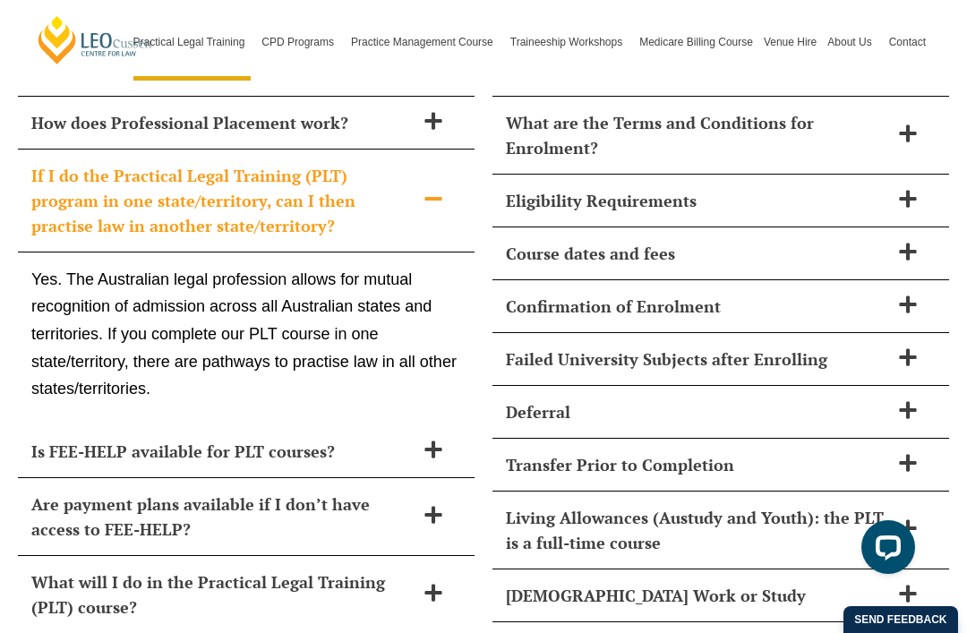
click at [398, 425] on div "Is FEE-HELP available for PLT courses?" at bounding box center [246, 451] width 457 height 53
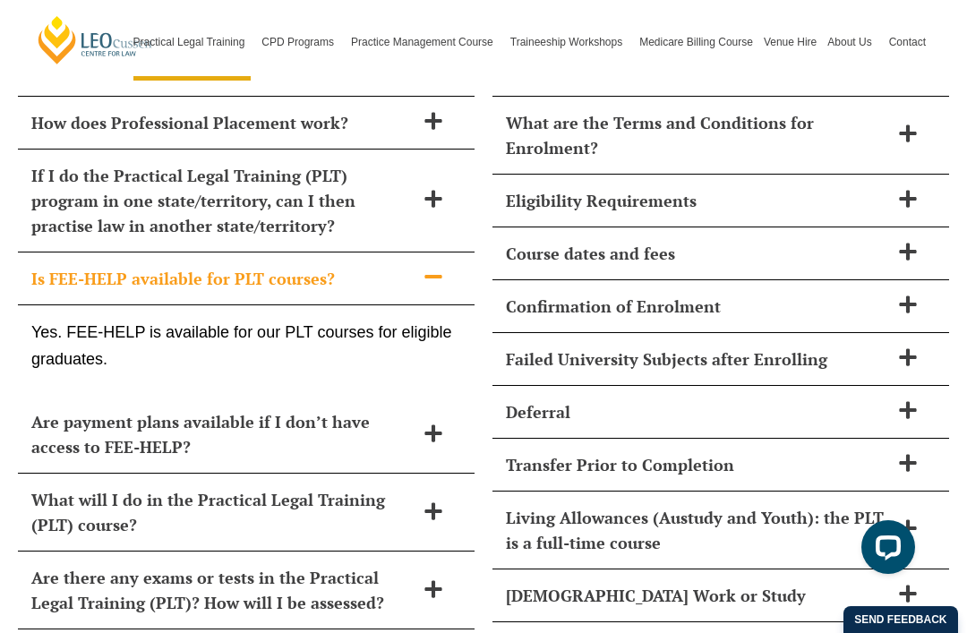
click at [406, 409] on h2 "Are payment plans available if I don’t have access to FEE-HELP?" at bounding box center [222, 434] width 383 height 50
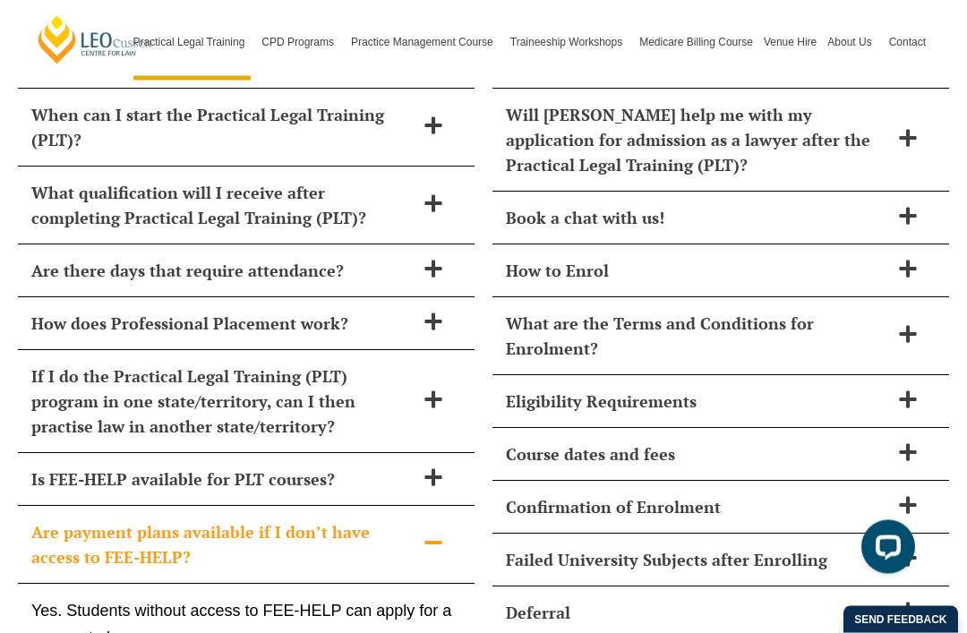
scroll to position [7595, 0]
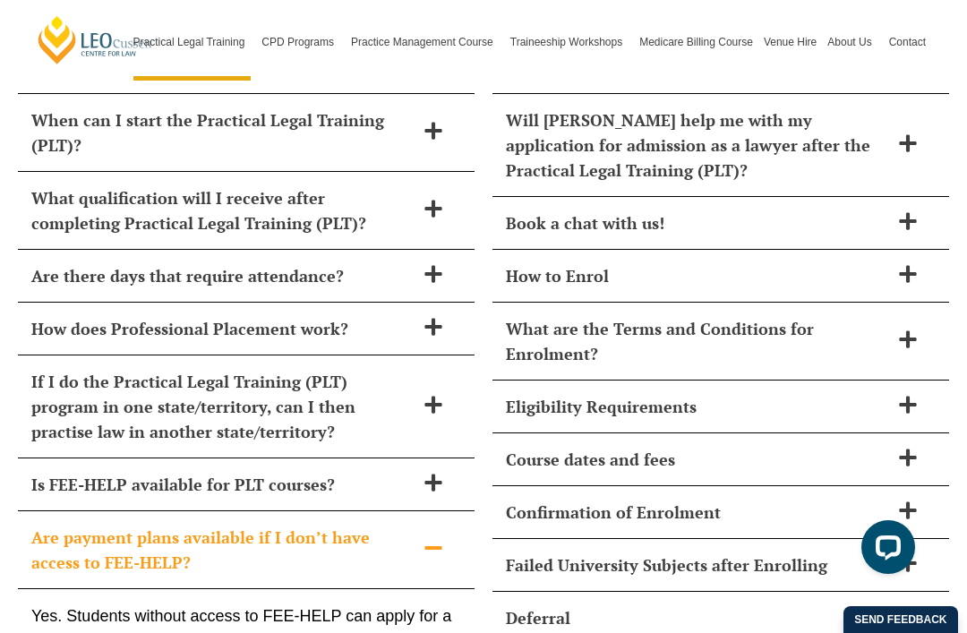
click at [884, 263] on h2 "How to Enrol" at bounding box center [697, 275] width 383 height 25
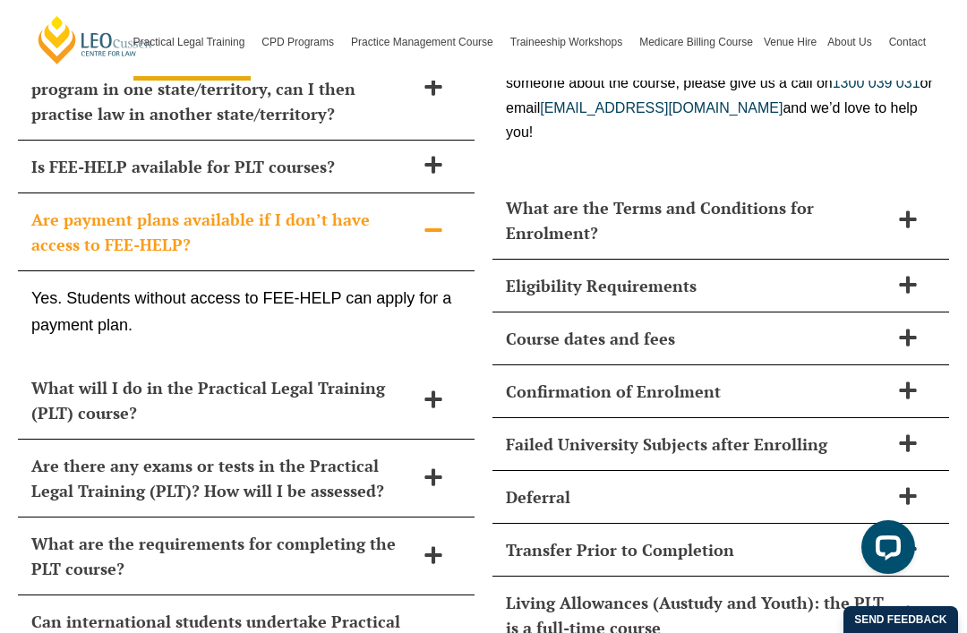
scroll to position [7862, 0]
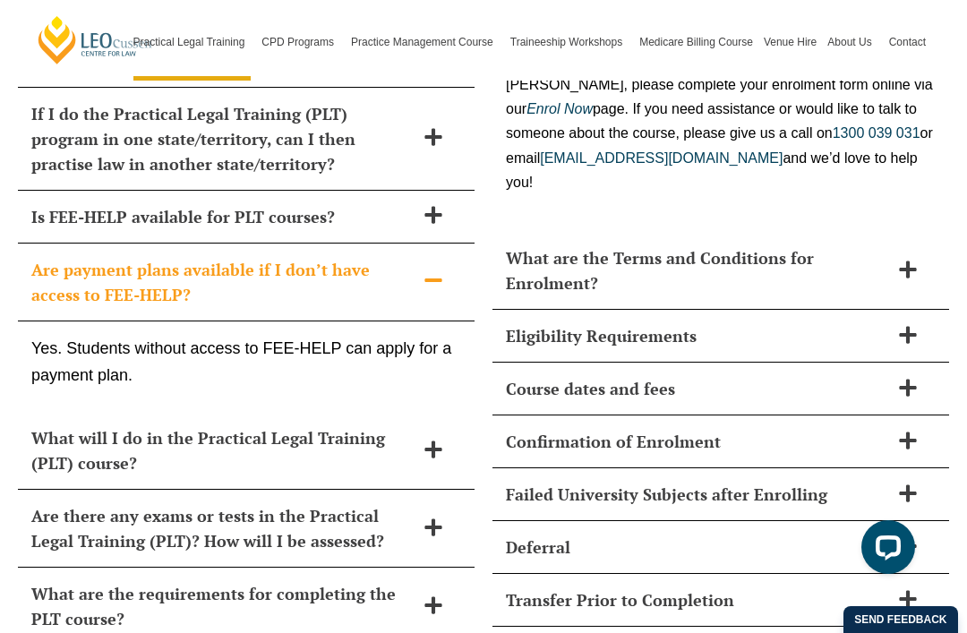
click at [895, 260] on span at bounding box center [908, 271] width 38 height 22
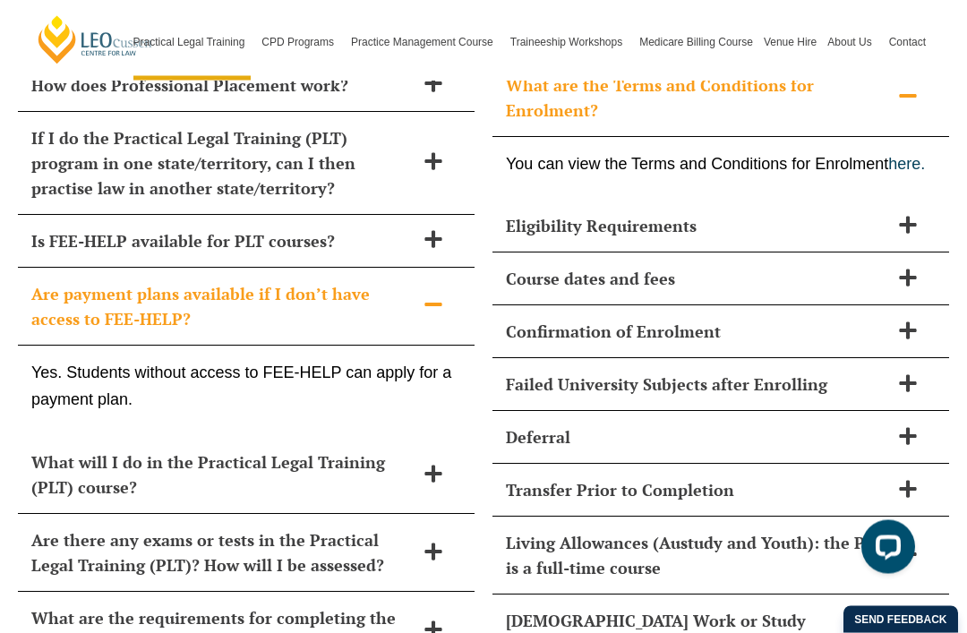
click at [878, 201] on div "Eligibility Requirements" at bounding box center [721, 227] width 457 height 53
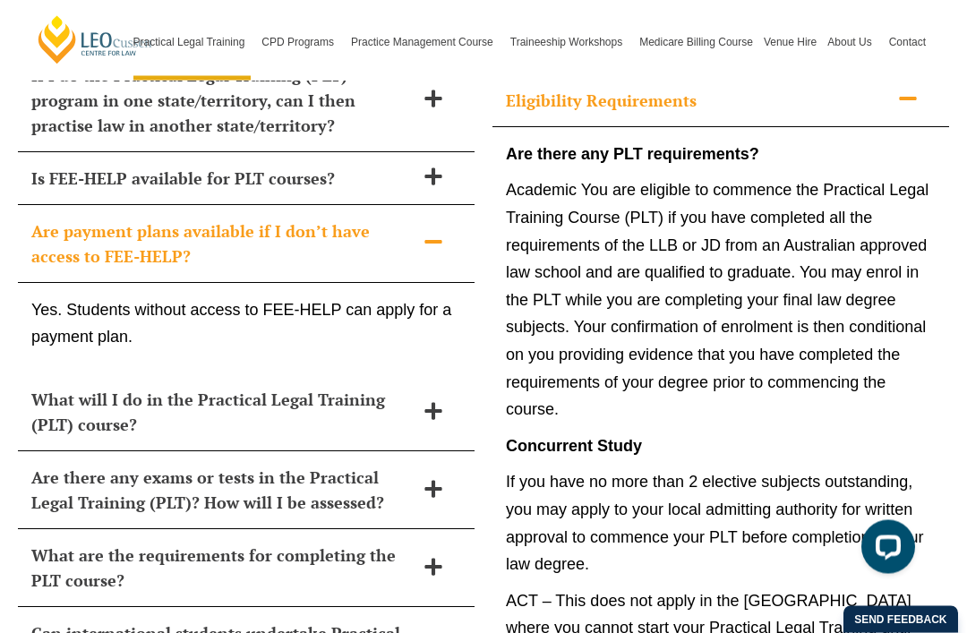
scroll to position [7903, 0]
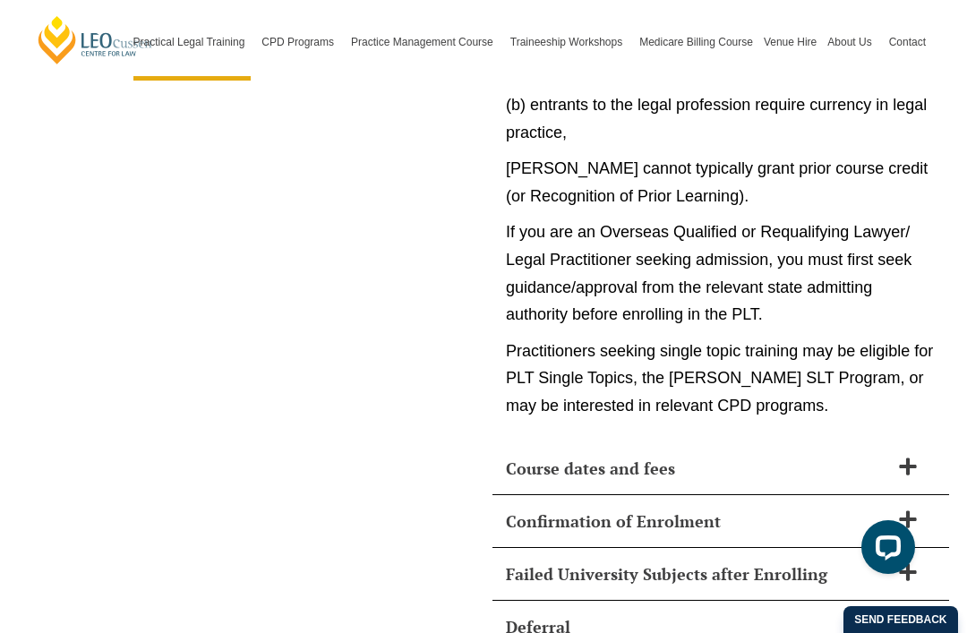
click at [899, 442] on div "Course dates and fees" at bounding box center [721, 468] width 457 height 53
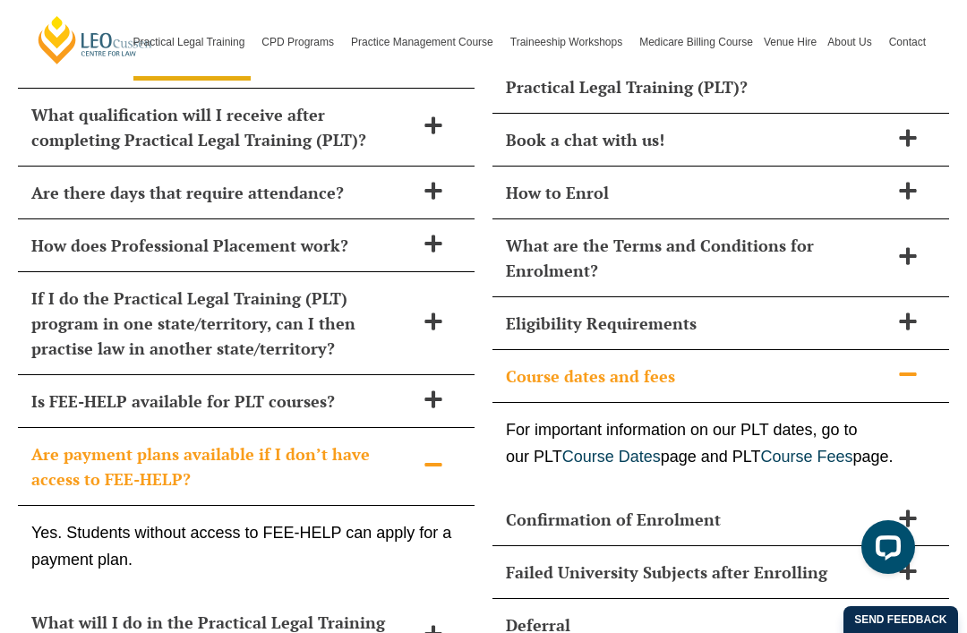
scroll to position [7682, 0]
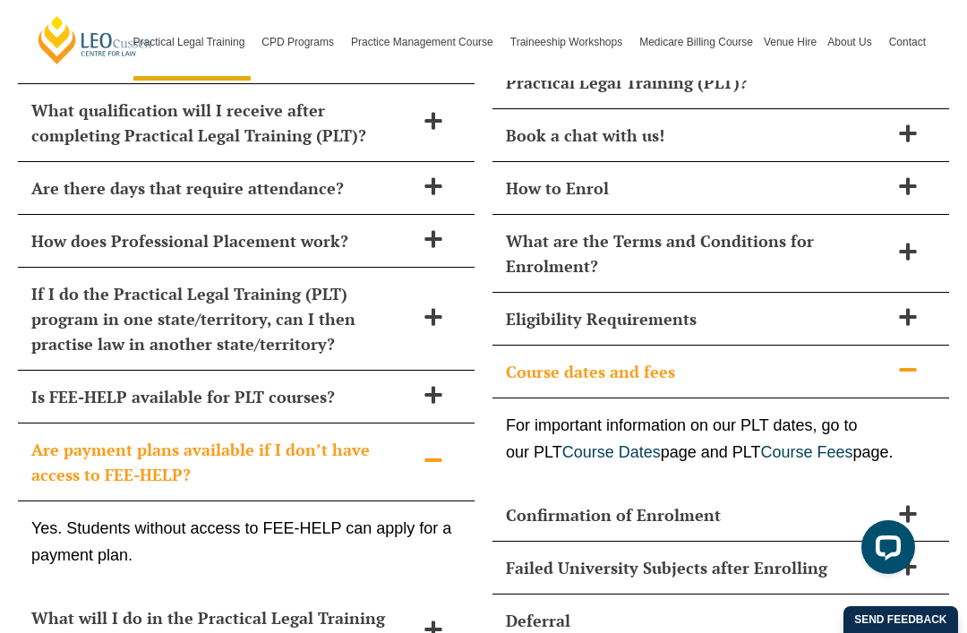
click at [911, 504] on icon at bounding box center [908, 514] width 20 height 20
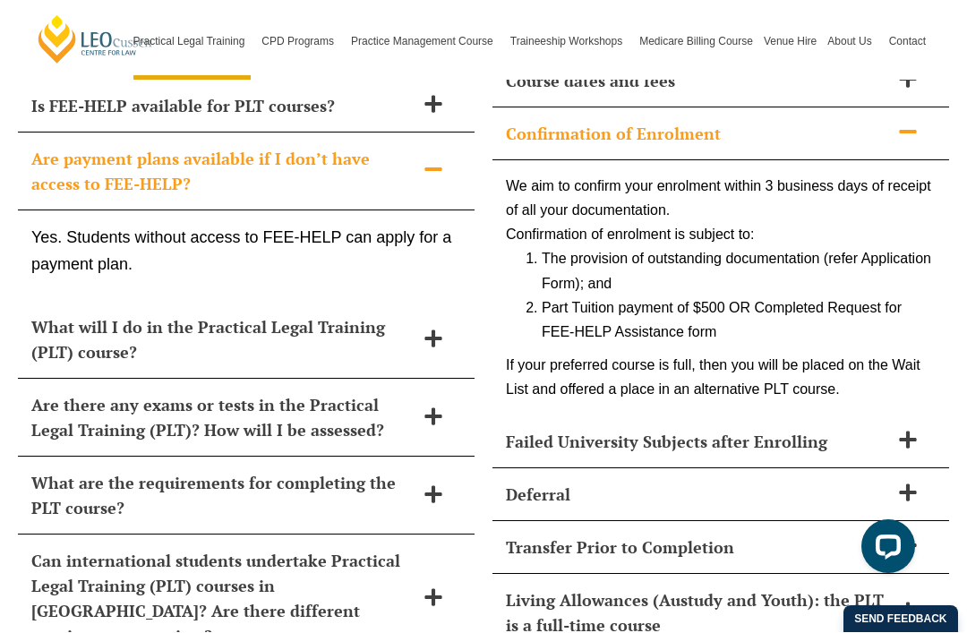
click at [897, 431] on span at bounding box center [908, 442] width 38 height 22
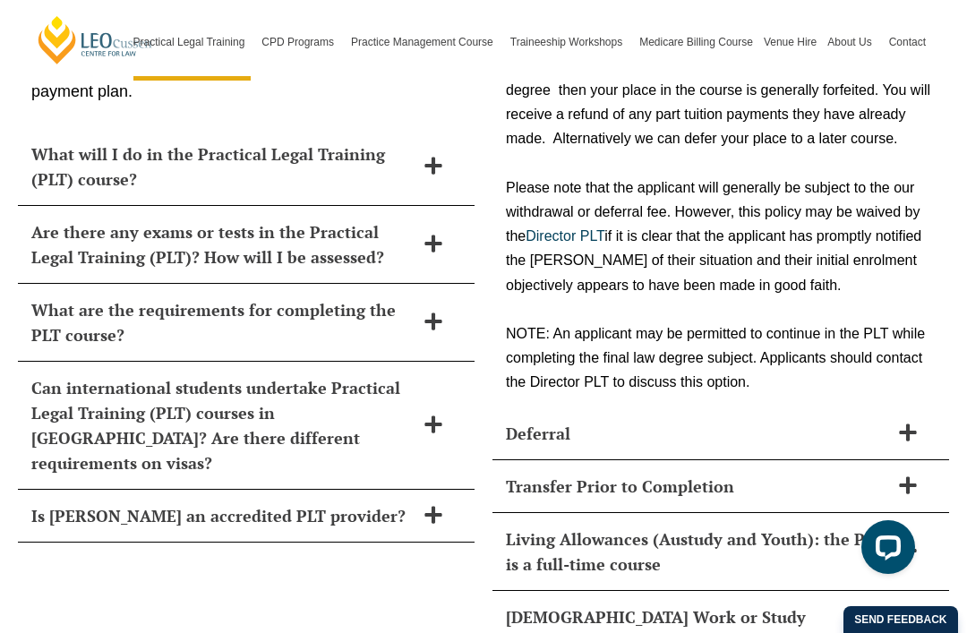
scroll to position [8149, 0]
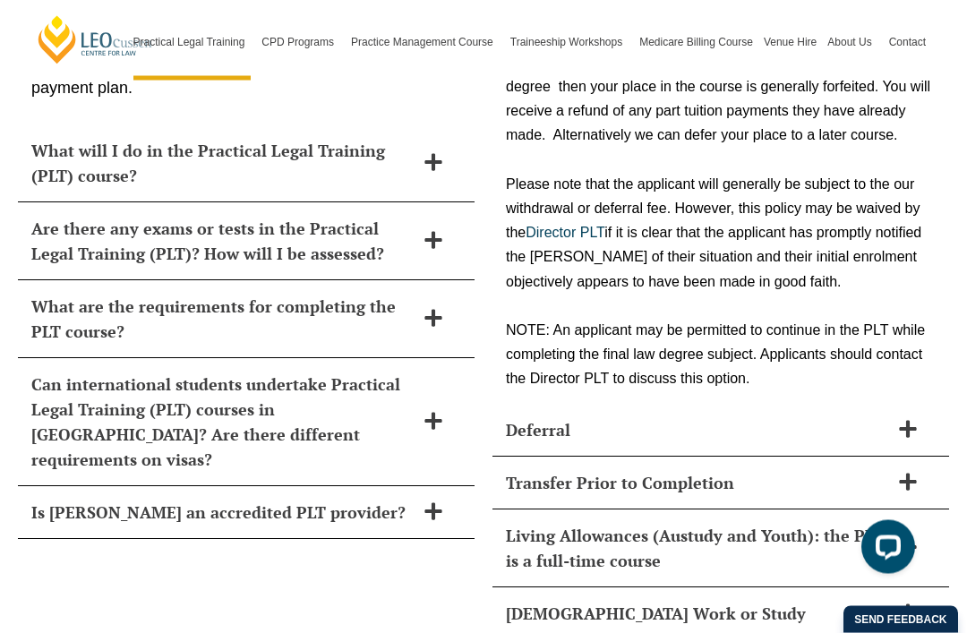
click at [905, 474] on icon at bounding box center [907, 482] width 17 height 17
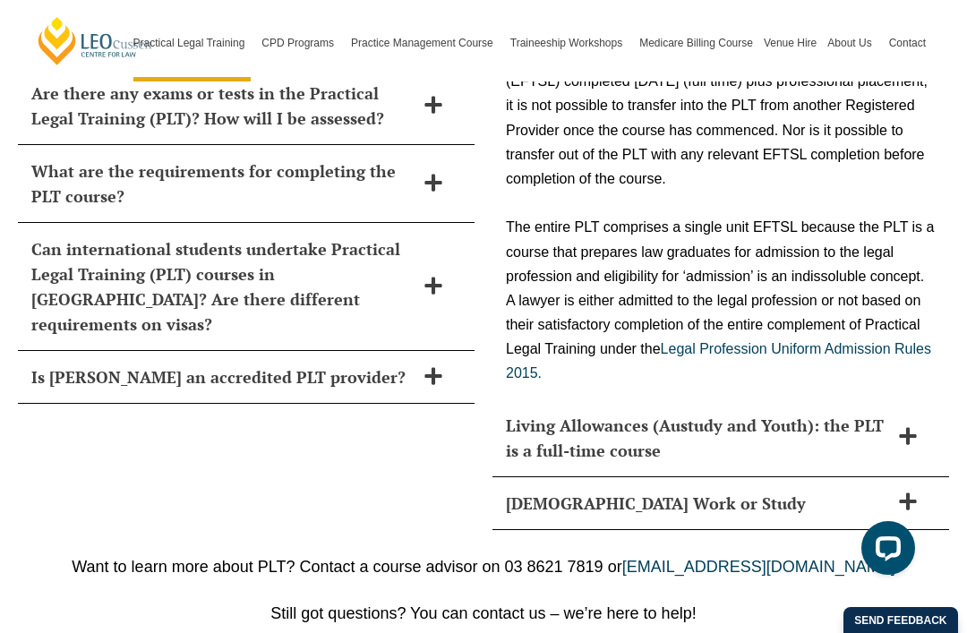
click at [897, 425] on span at bounding box center [908, 436] width 38 height 22
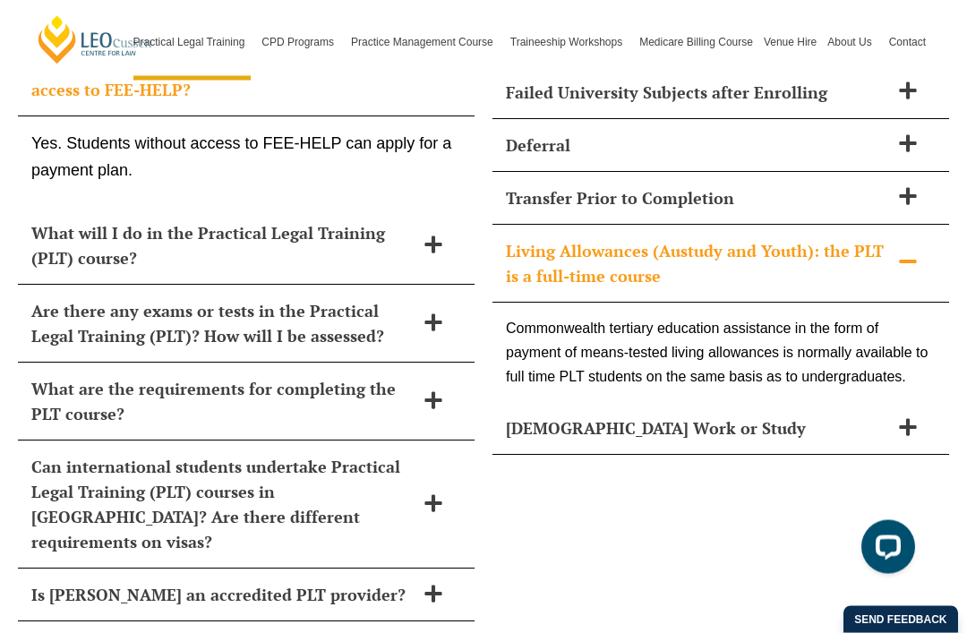
click at [904, 418] on icon at bounding box center [908, 428] width 20 height 20
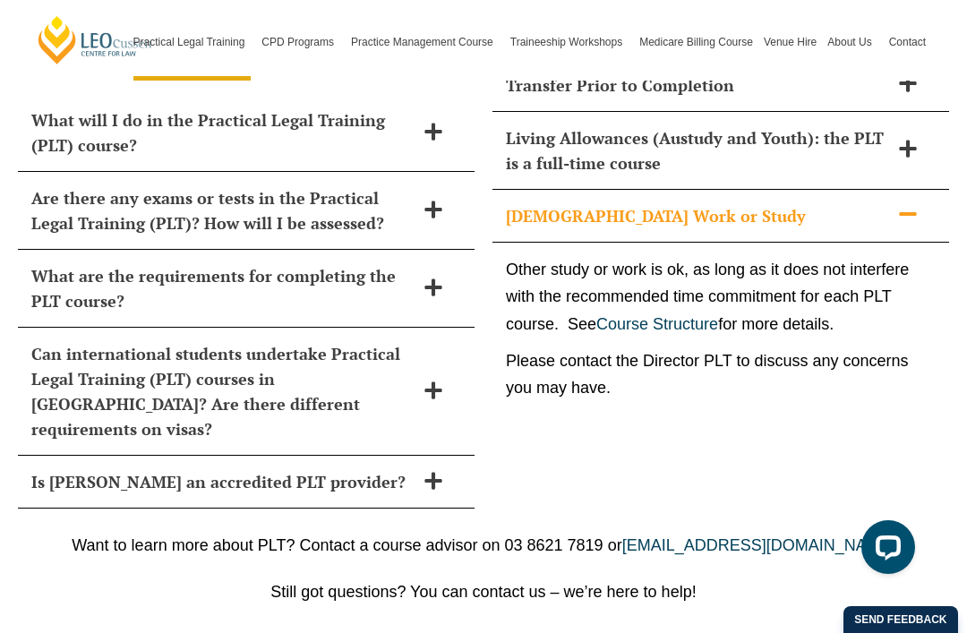
scroll to position [8181, 0]
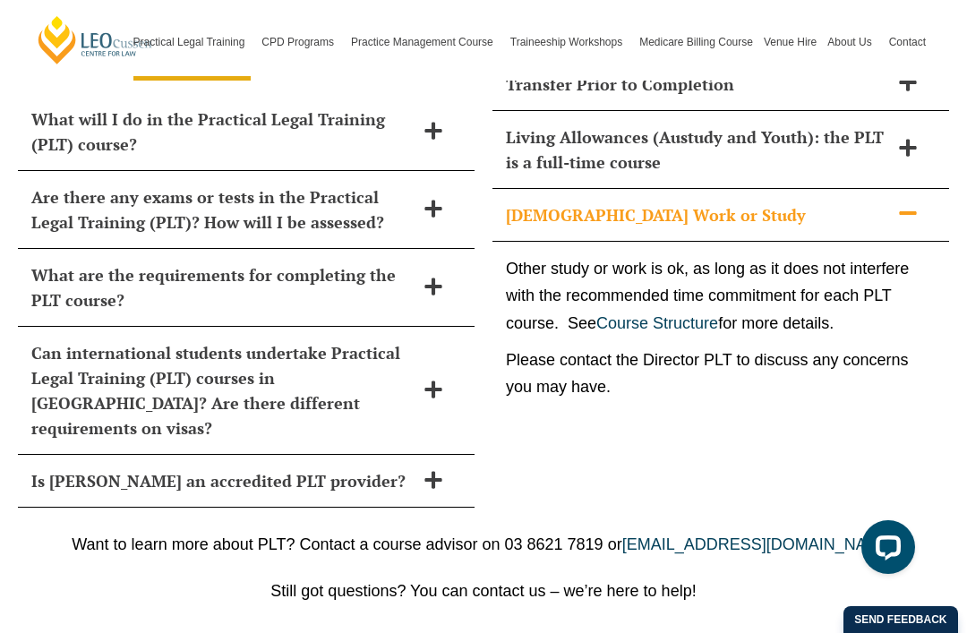
click at [687, 314] on link "Course Structure" at bounding box center [657, 323] width 122 height 18
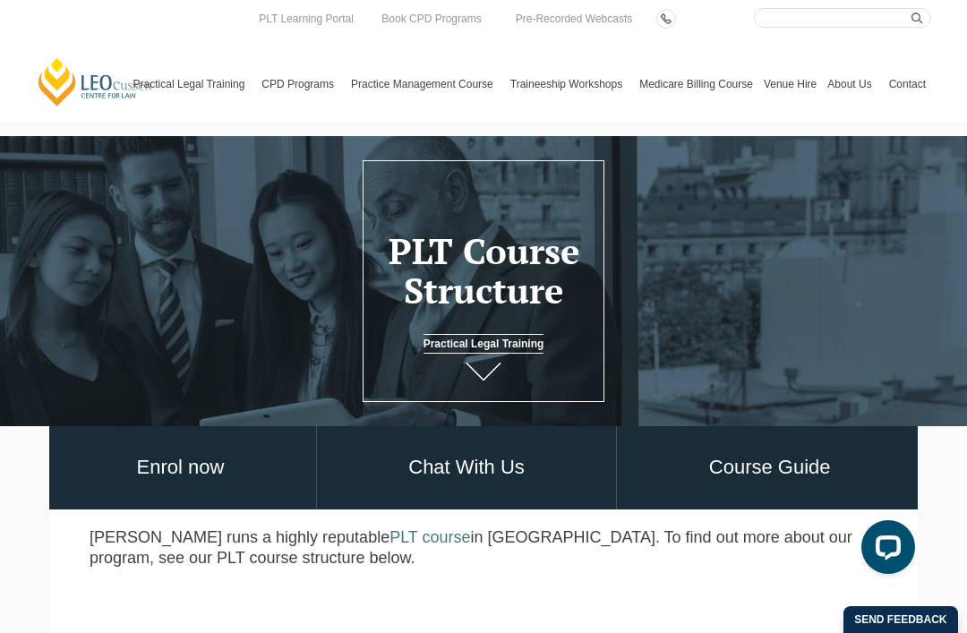
click at [0, 0] on link "Program Dates & Fees" at bounding box center [0, 0] width 0 height 0
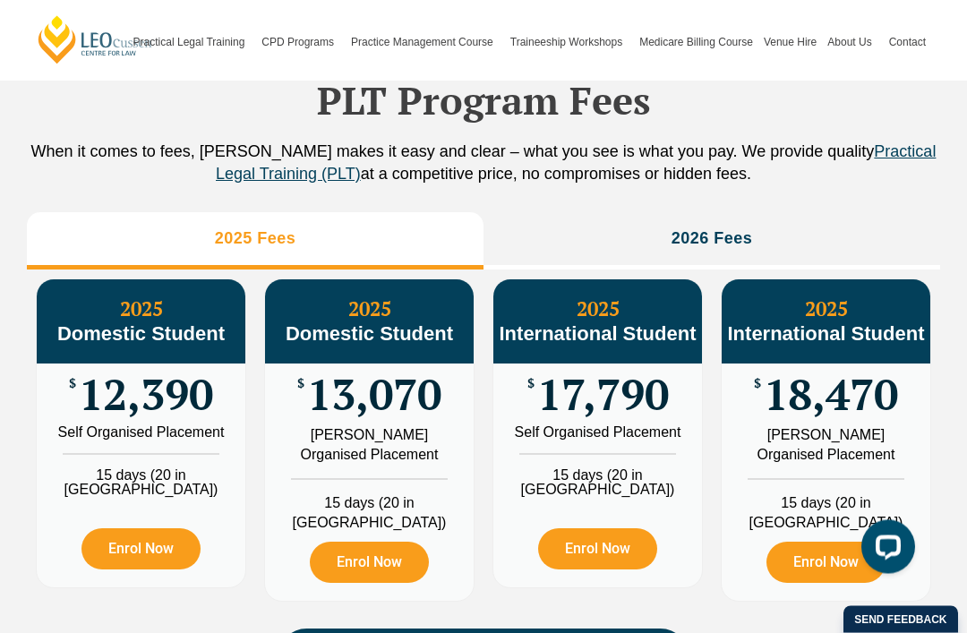
scroll to position [1992, 0]
click at [838, 250] on li "2026 Fees" at bounding box center [712, 240] width 457 height 57
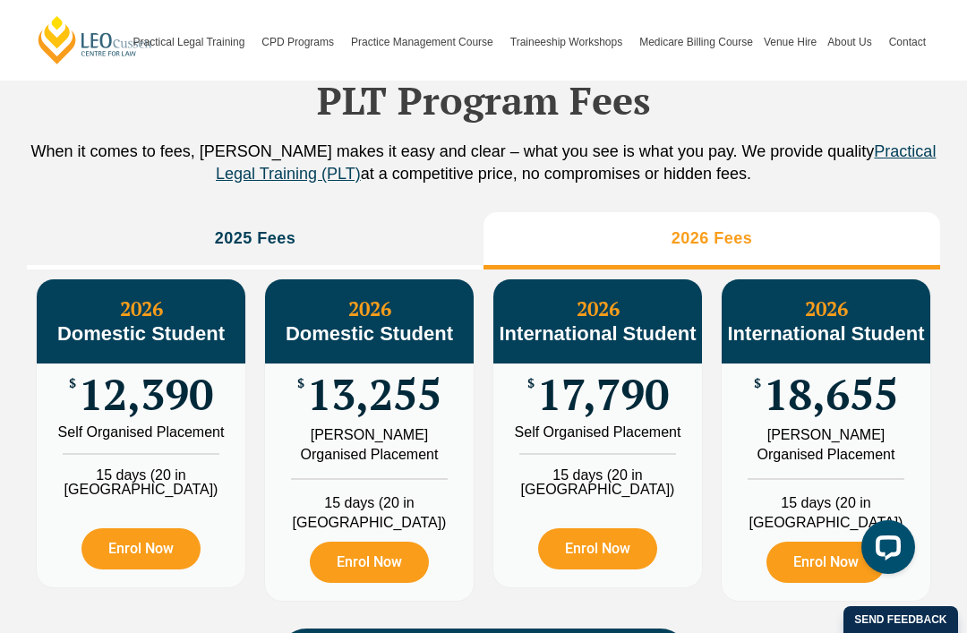
click at [346, 259] on li "2025 Fees" at bounding box center [255, 240] width 457 height 57
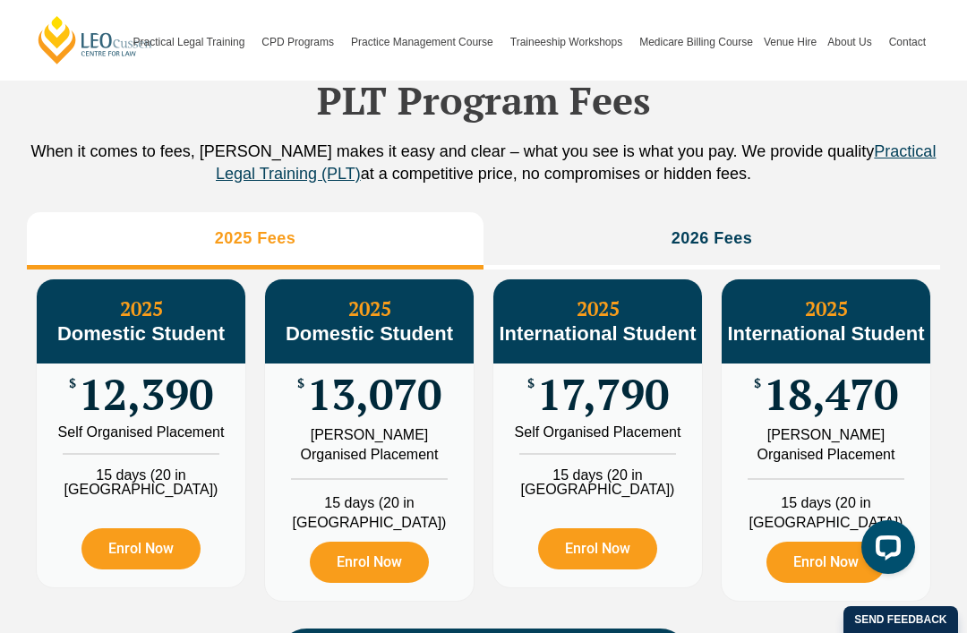
click at [753, 265] on li "2026 Fees" at bounding box center [712, 240] width 457 height 57
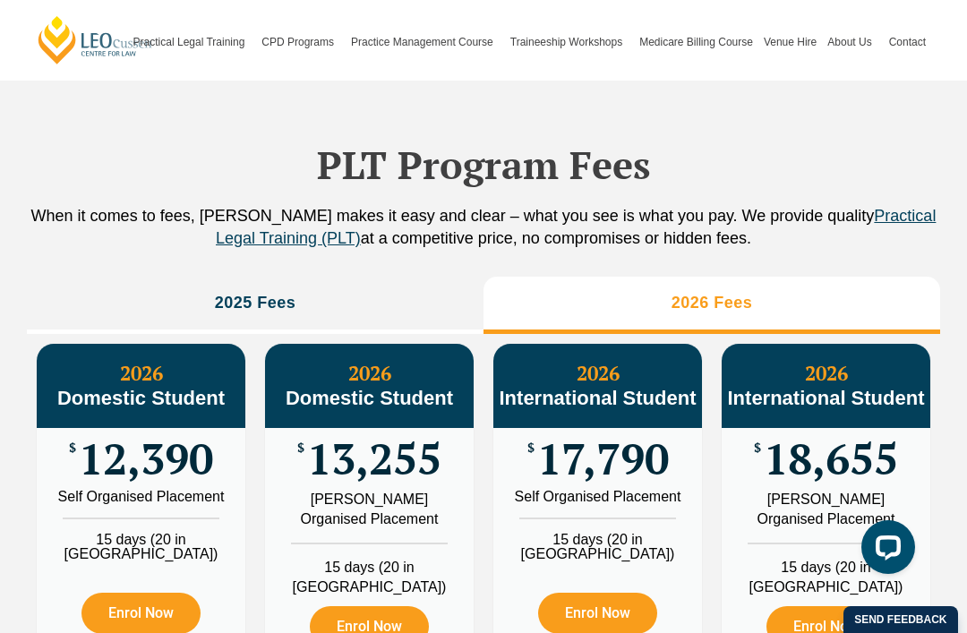
scroll to position [1931, 0]
